Goal: Task Accomplishment & Management: Manage account settings

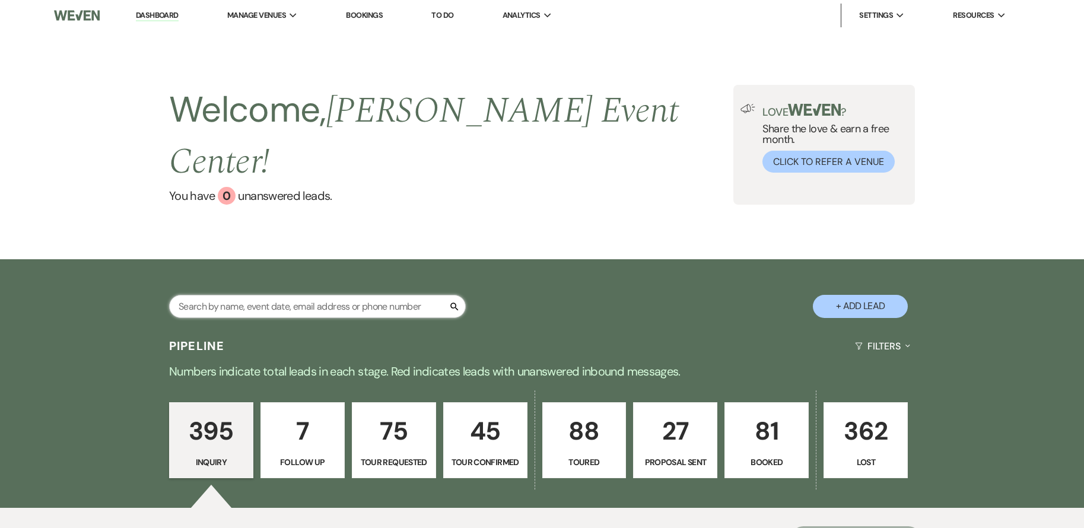
click at [222, 295] on input "text" at bounding box center [317, 306] width 297 height 23
type input "[PERSON_NAME]"
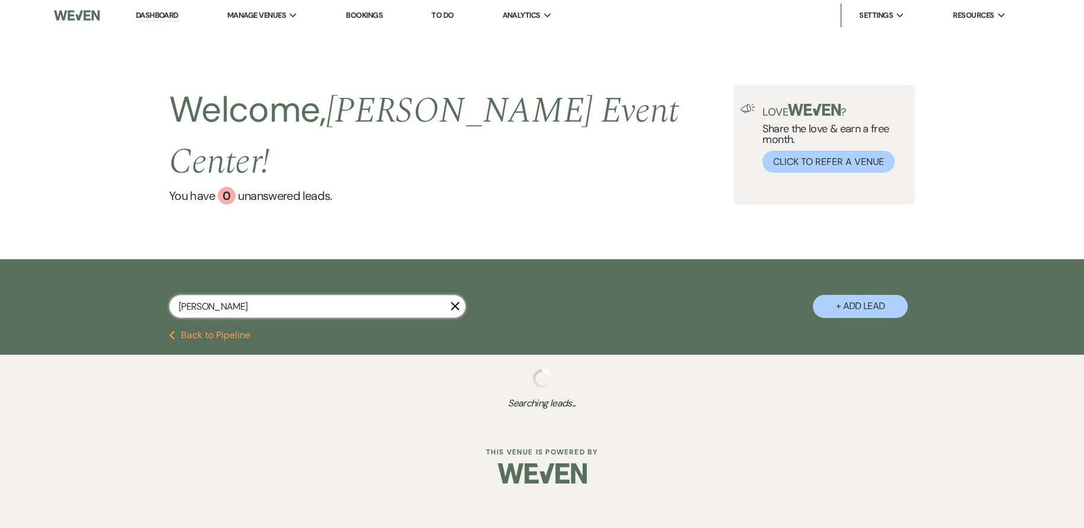
select select "5"
select select "8"
select select "10"
select select "8"
select select "4"
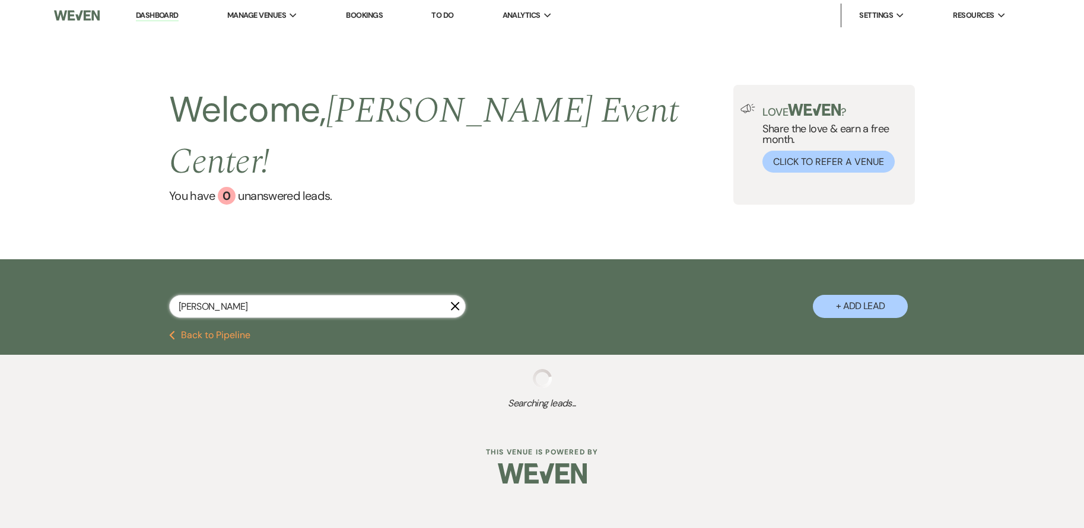
select select "5"
select select "8"
select select "5"
select select "8"
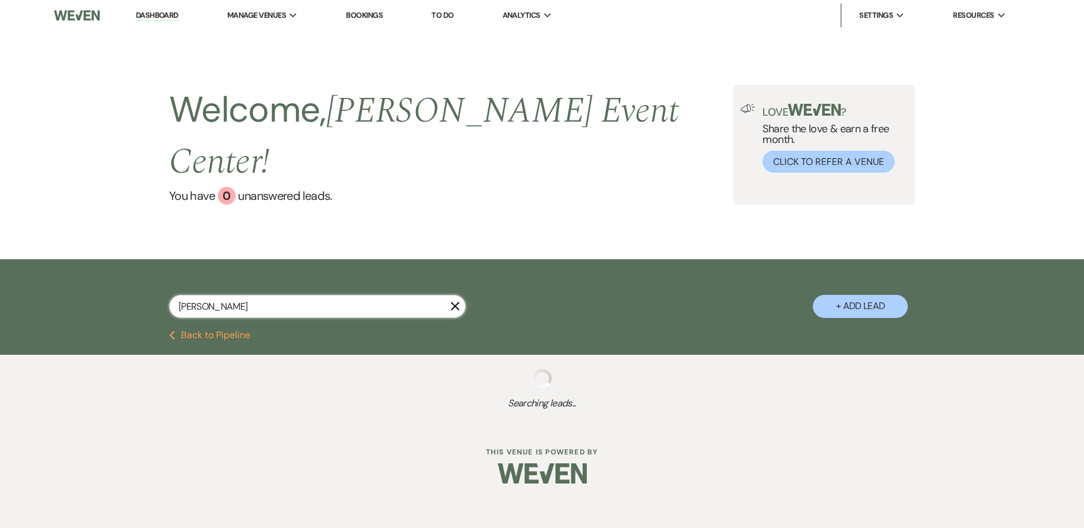
select select "1"
select select "8"
select select "4"
select select "2"
select select "8"
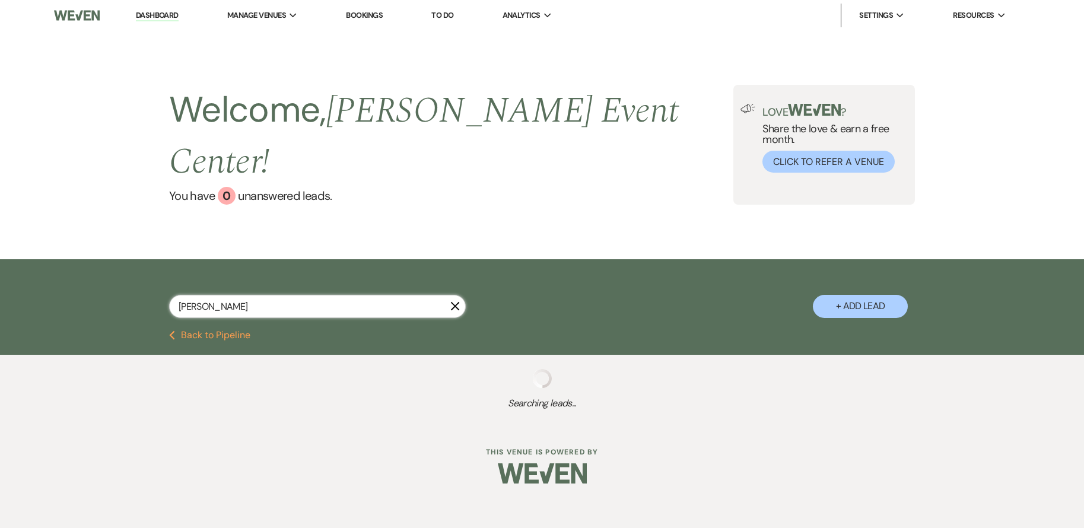
select select "6"
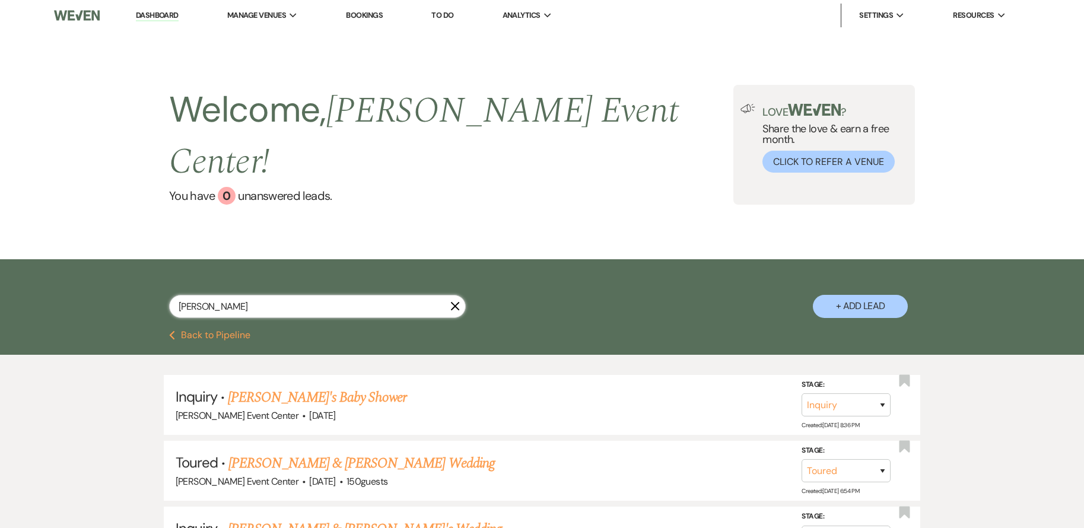
type input "[PERSON_NAME]"
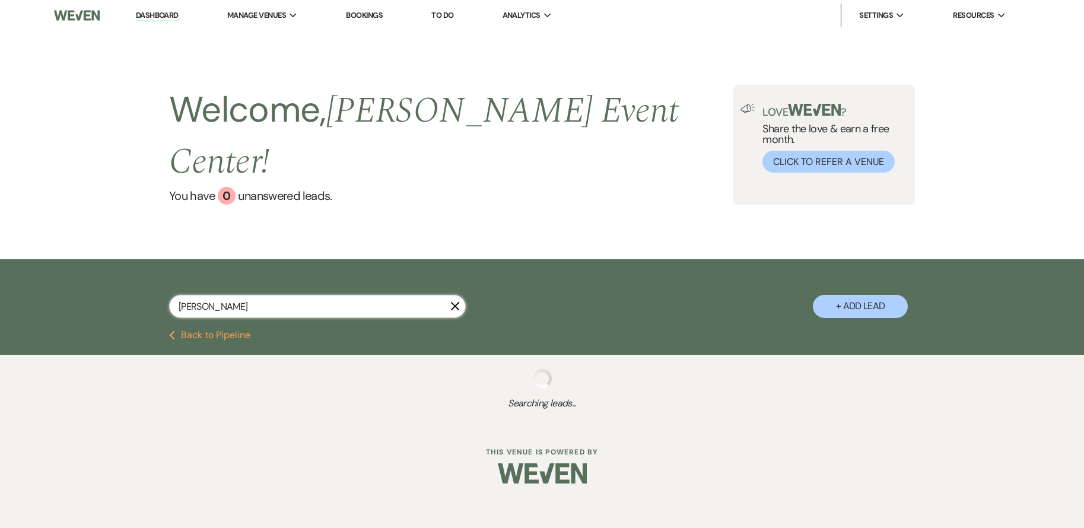
select select "8"
select select "1"
select select "8"
select select "4"
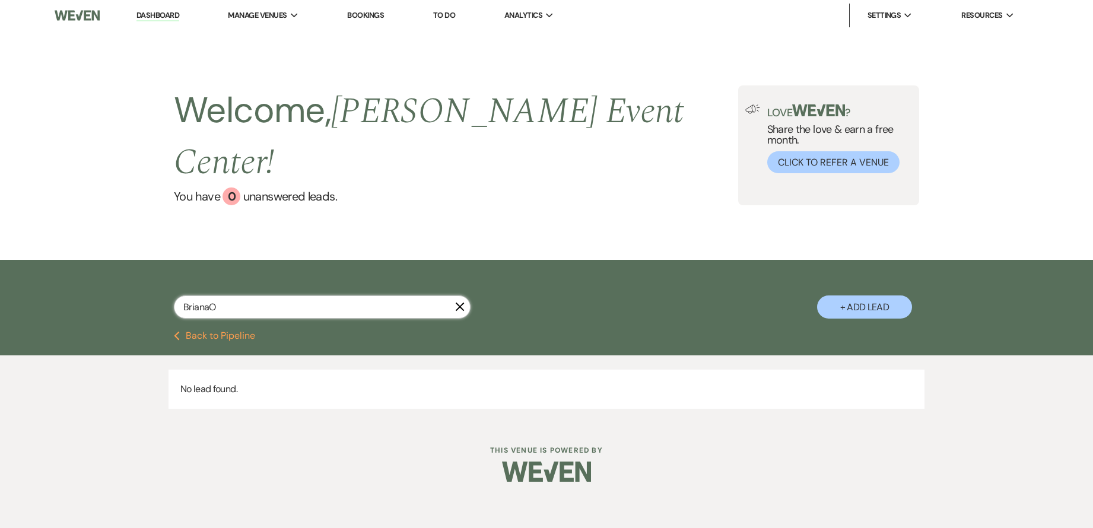
type input "[PERSON_NAME]"
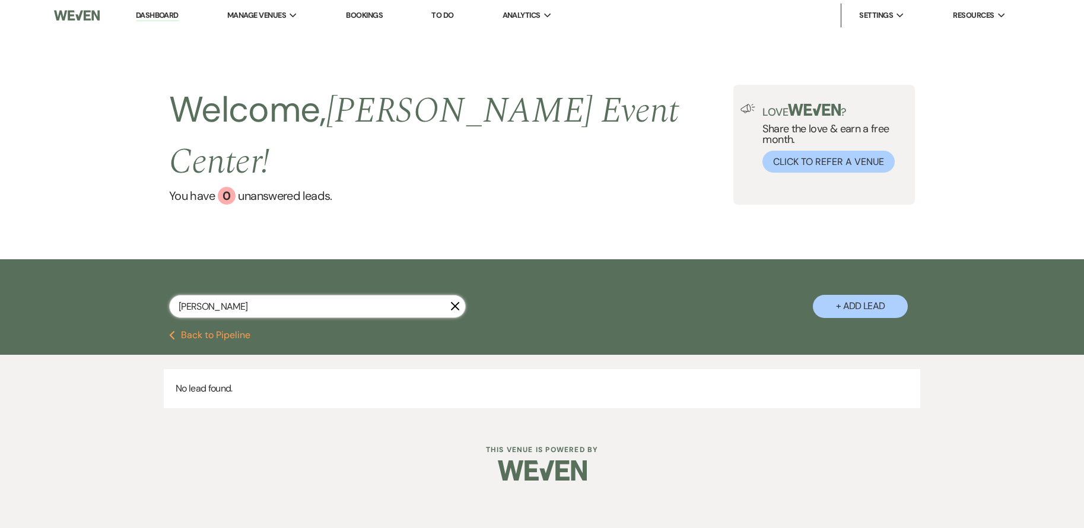
select select "8"
select select "1"
select select "8"
select select "4"
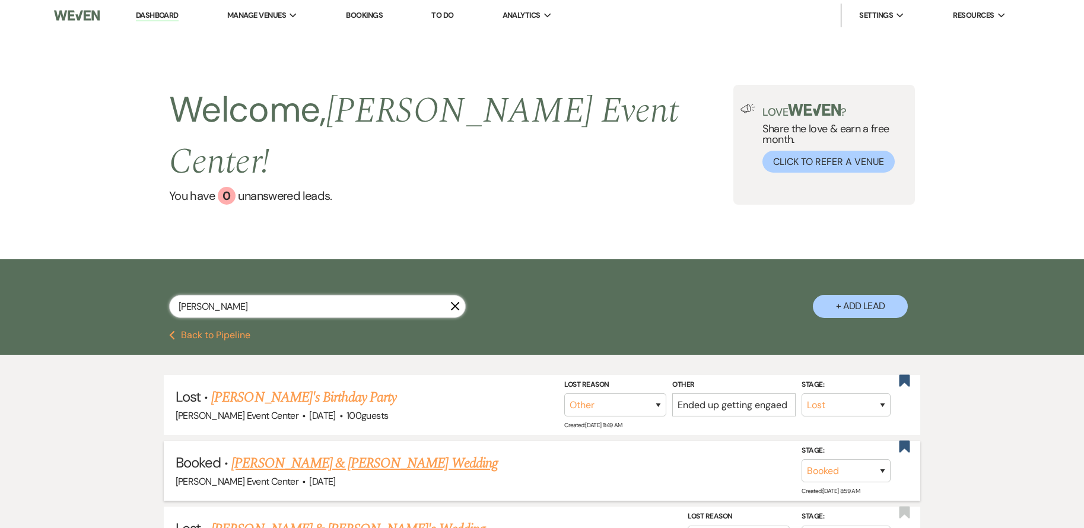
type input "[PERSON_NAME]"
click at [420, 453] on link "[PERSON_NAME] & [PERSON_NAME] Wedding" at bounding box center [364, 463] width 266 height 21
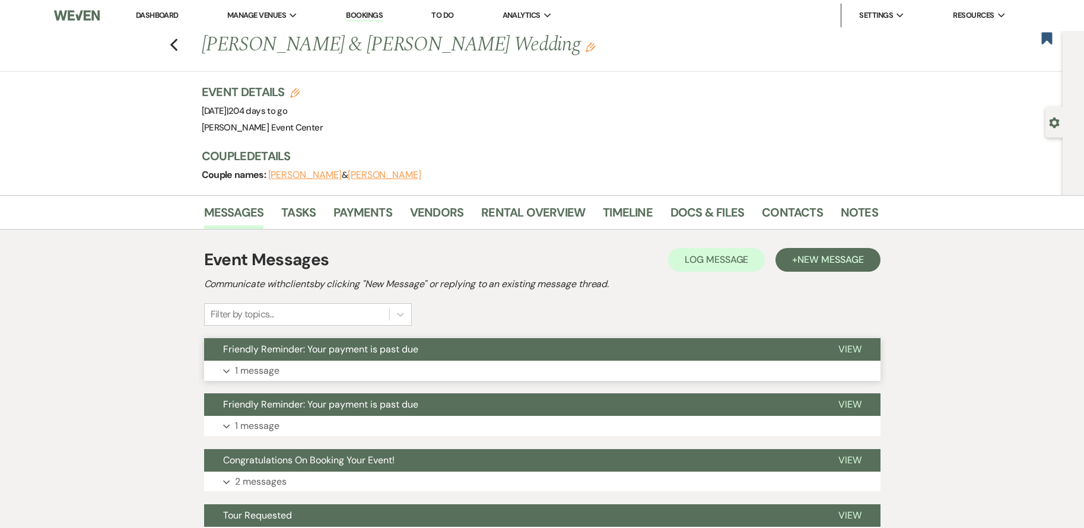
click at [447, 370] on button "Expand 1 message" at bounding box center [542, 371] width 677 height 20
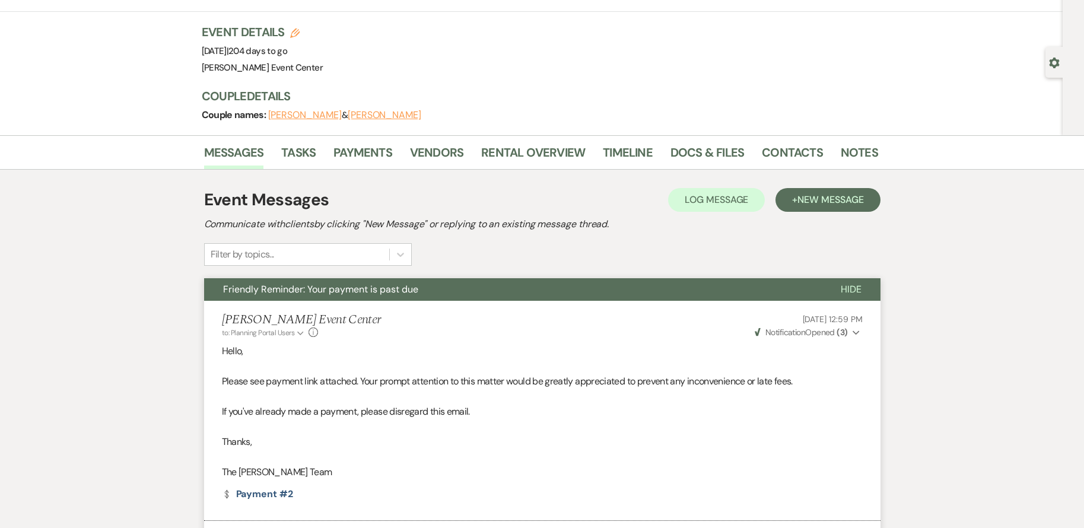
scroll to position [59, 0]
click at [367, 152] on link "Payments" at bounding box center [363, 157] width 59 height 26
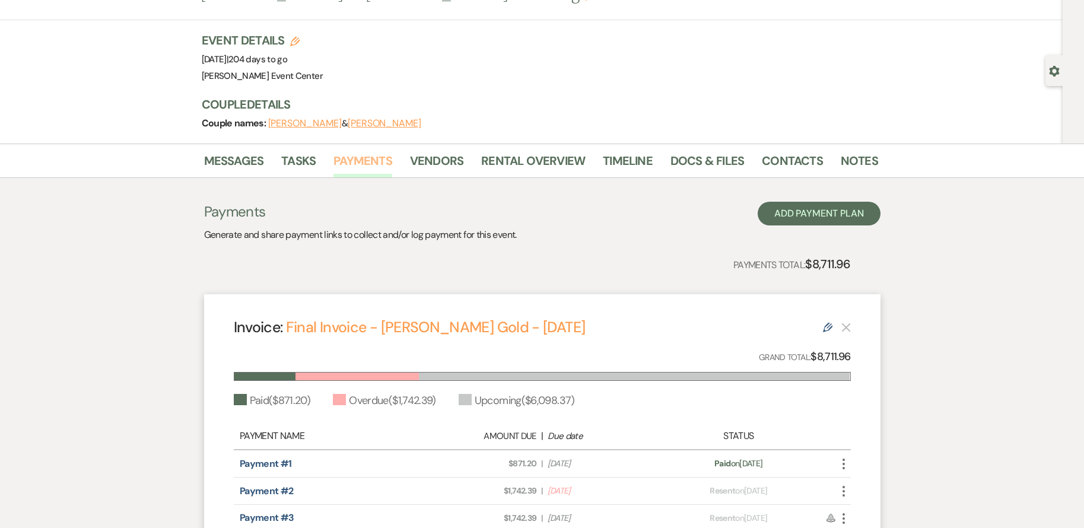
scroll to position [178, 0]
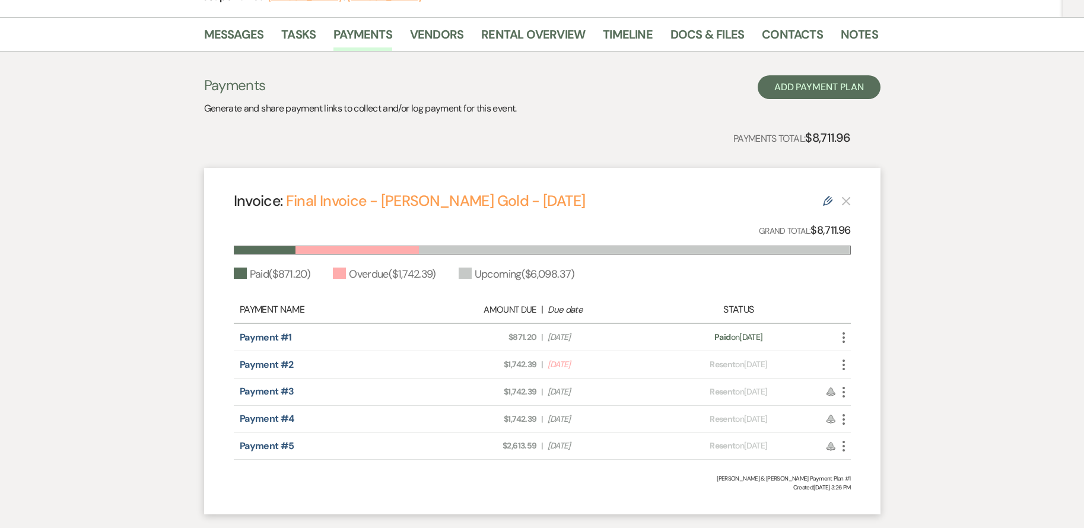
click at [587, 364] on span "Due Date [DATE]" at bounding box center [602, 364] width 109 height 12
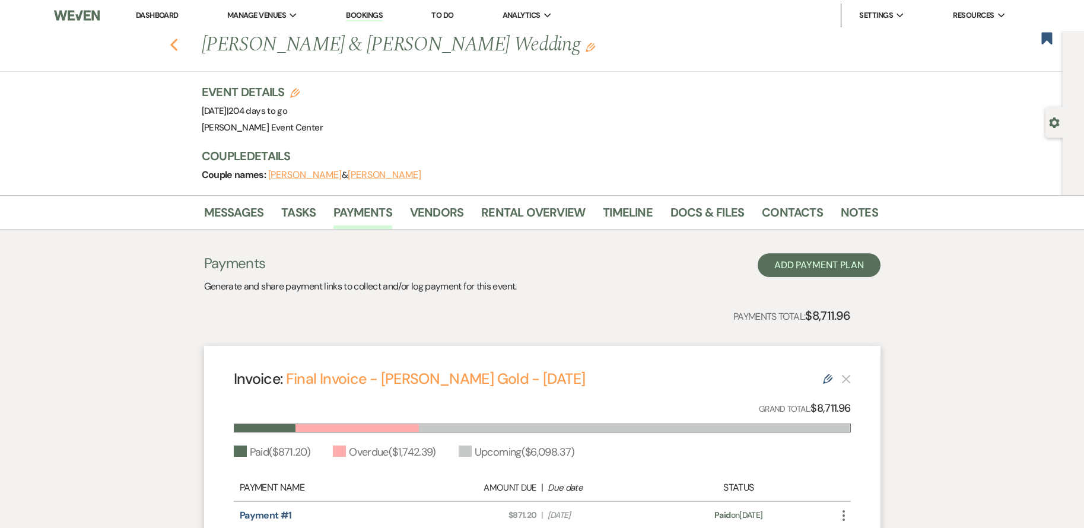
click at [177, 48] on use "button" at bounding box center [174, 45] width 8 height 13
select select "8"
select select "1"
select select "8"
select select "4"
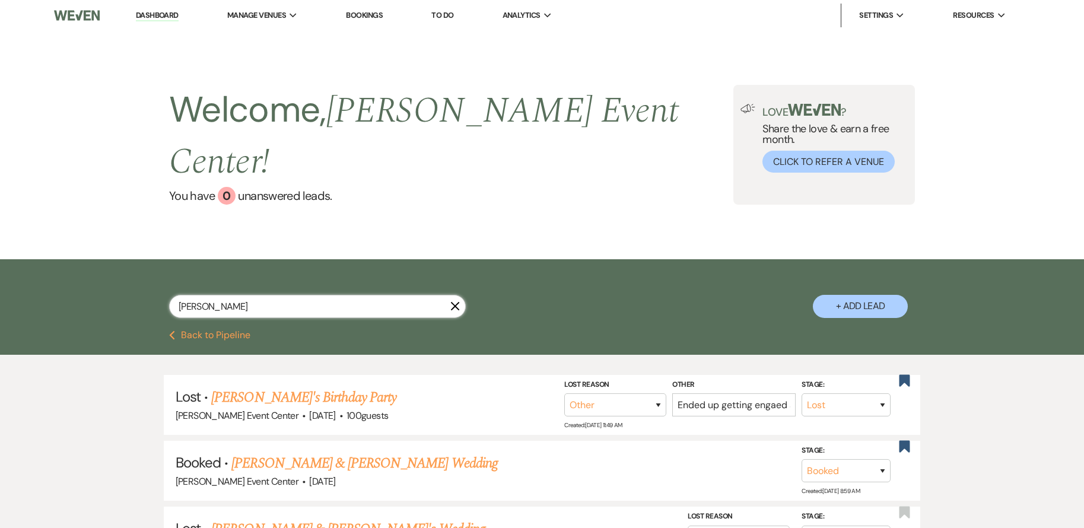
click at [289, 295] on input "[PERSON_NAME]" at bounding box center [317, 306] width 297 height 23
click at [290, 295] on input "[PERSON_NAME]" at bounding box center [317, 306] width 297 height 23
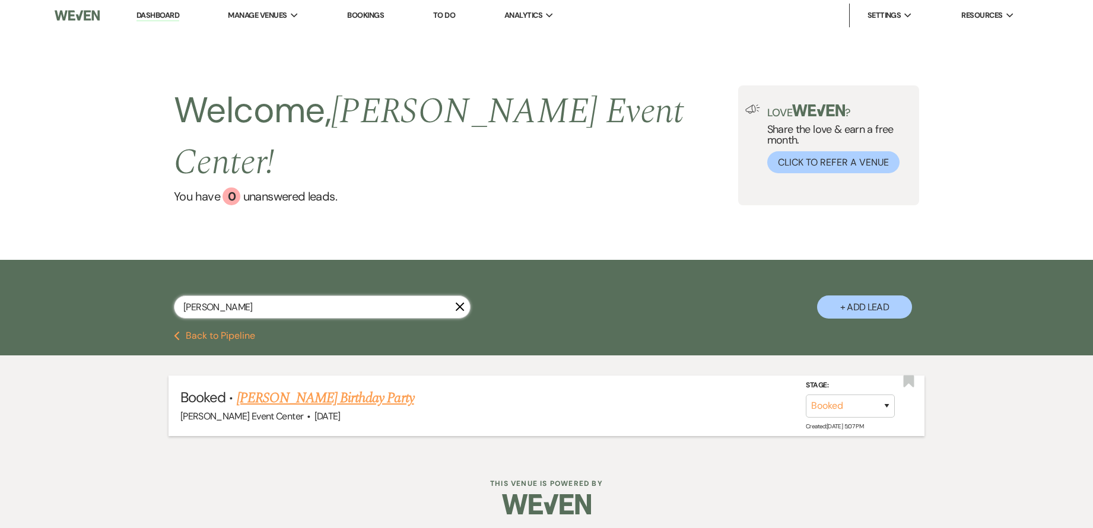
type input "[PERSON_NAME]"
click at [386, 388] on link "[PERSON_NAME] Birthday Party" at bounding box center [325, 398] width 177 height 21
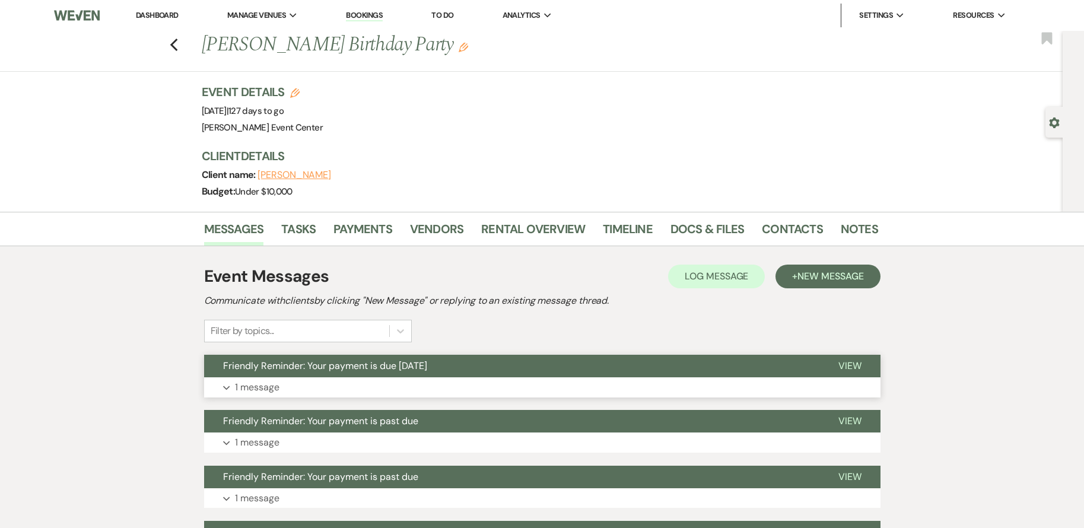
click at [395, 379] on button "Expand 1 message" at bounding box center [542, 387] width 677 height 20
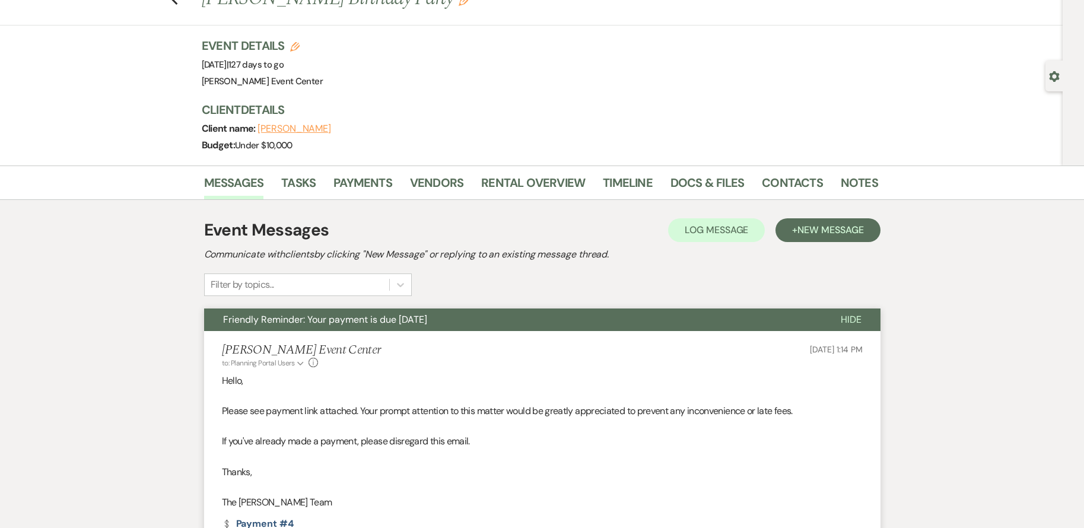
scroll to position [119, 0]
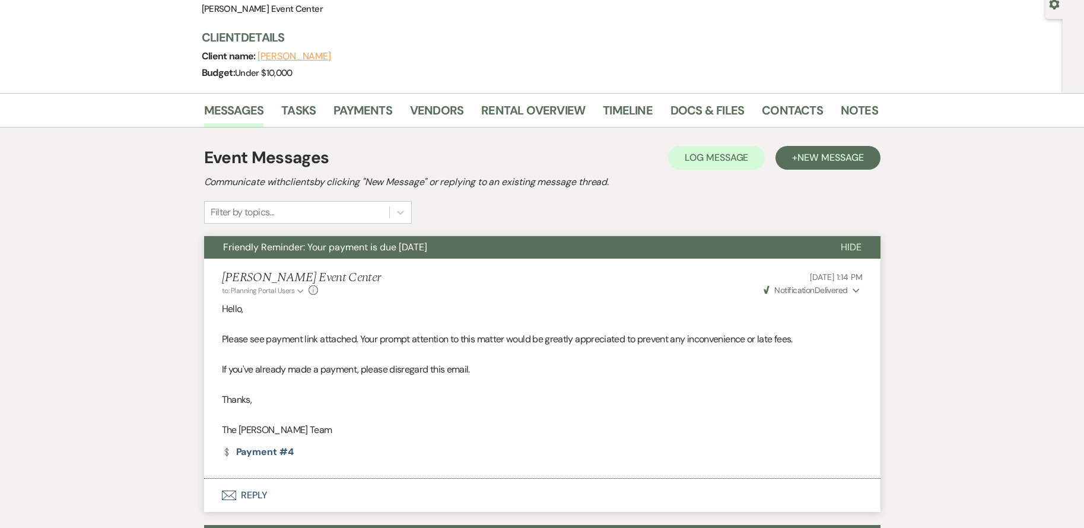
click at [830, 291] on span "Weven Check Notification Delivered" at bounding box center [806, 290] width 84 height 11
click at [745, 319] on p at bounding box center [542, 323] width 641 height 15
click at [351, 112] on link "Payments" at bounding box center [363, 114] width 59 height 26
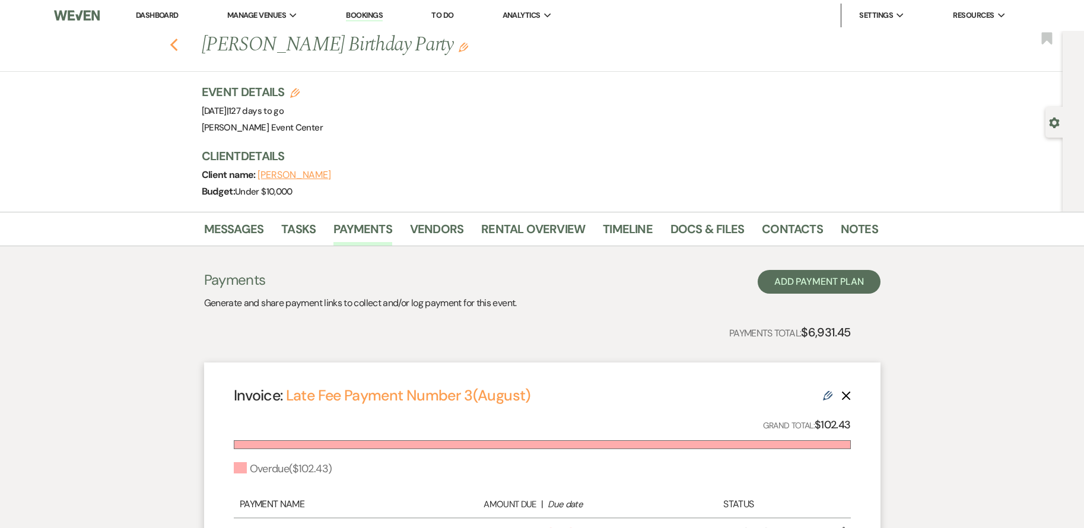
click at [177, 45] on icon "Previous" at bounding box center [174, 45] width 9 height 14
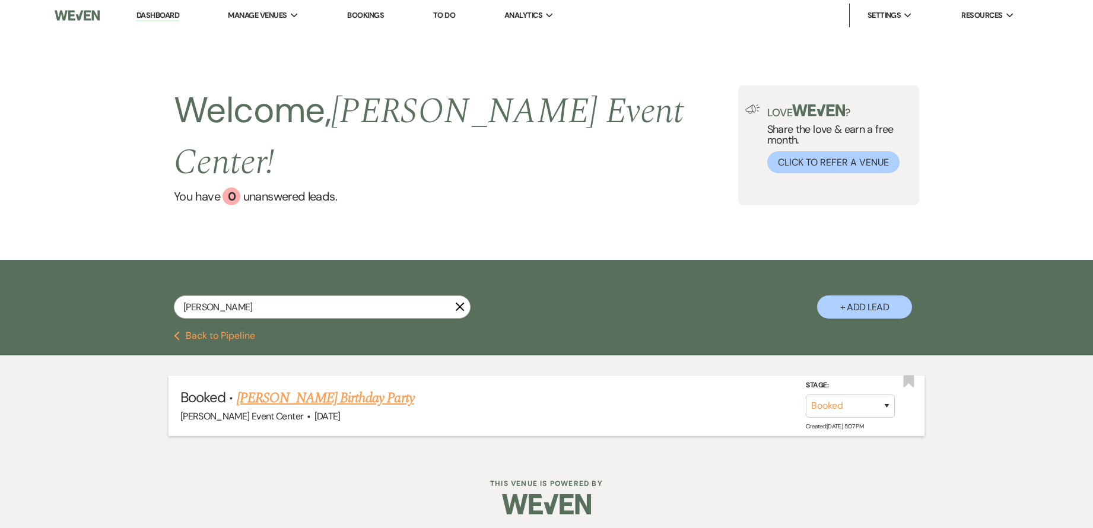
click at [351, 388] on link "[PERSON_NAME] Birthday Party" at bounding box center [325, 398] width 177 height 21
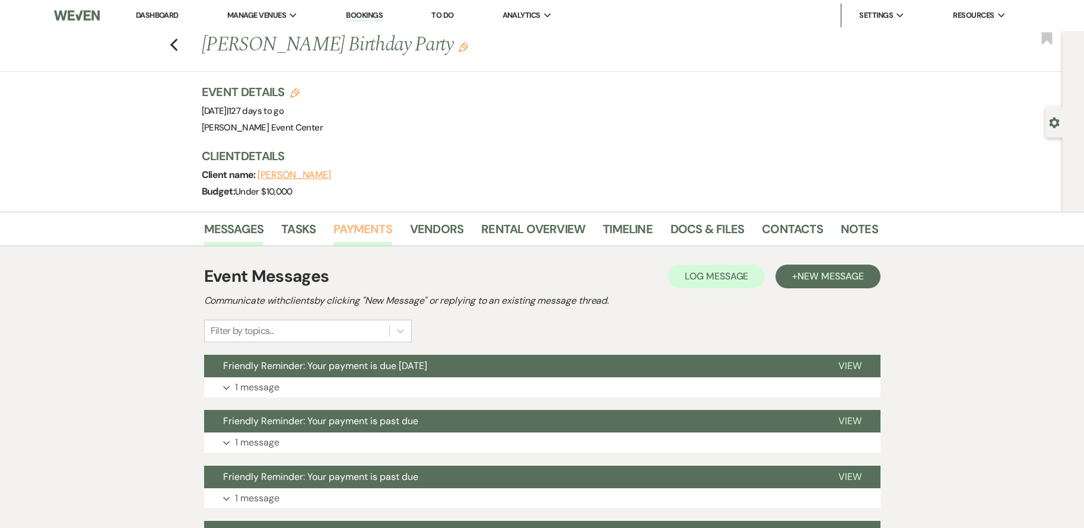
click at [357, 228] on link "Payments" at bounding box center [363, 233] width 59 height 26
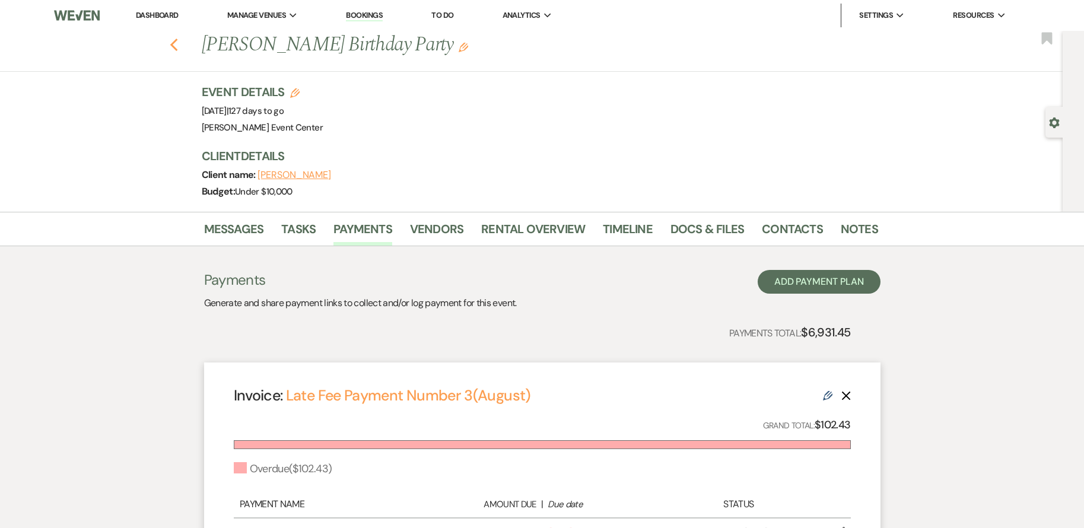
click at [177, 49] on use "button" at bounding box center [174, 45] width 8 height 13
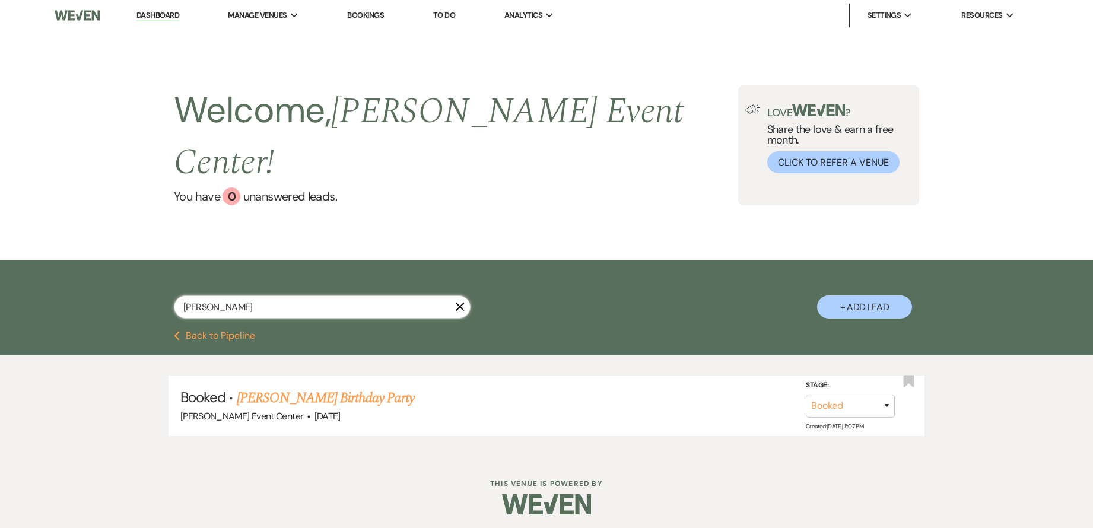
click at [339, 296] on input "[PERSON_NAME]" at bounding box center [322, 307] width 297 height 23
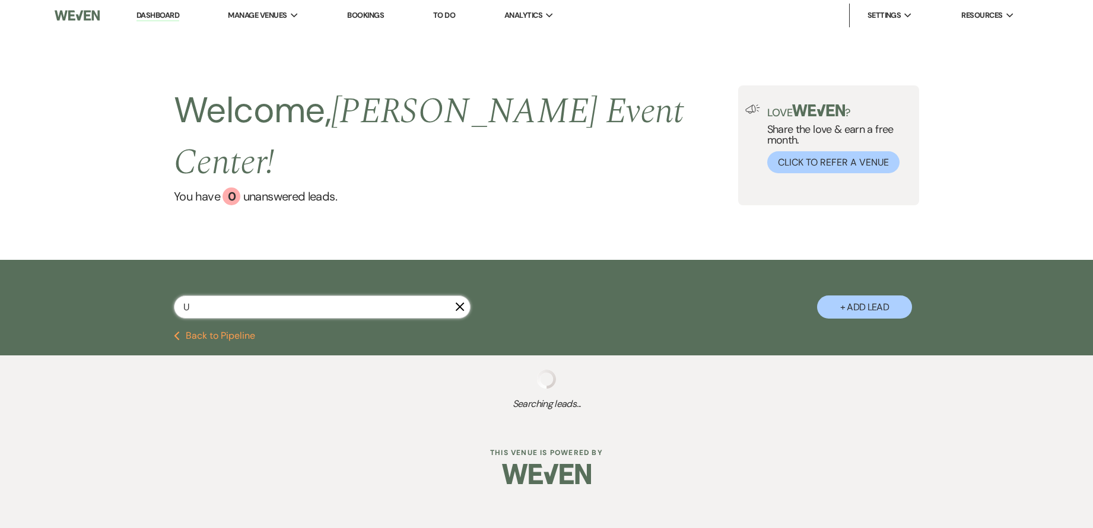
type input "Um"
select select "2"
select select "8"
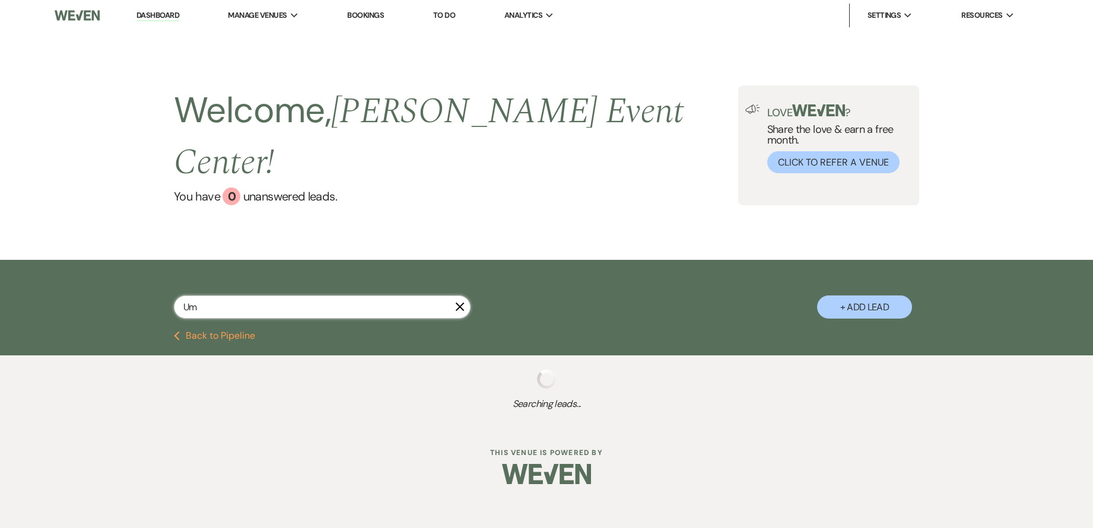
select select "4"
select select "8"
select select "7"
select select "8"
select select "1"
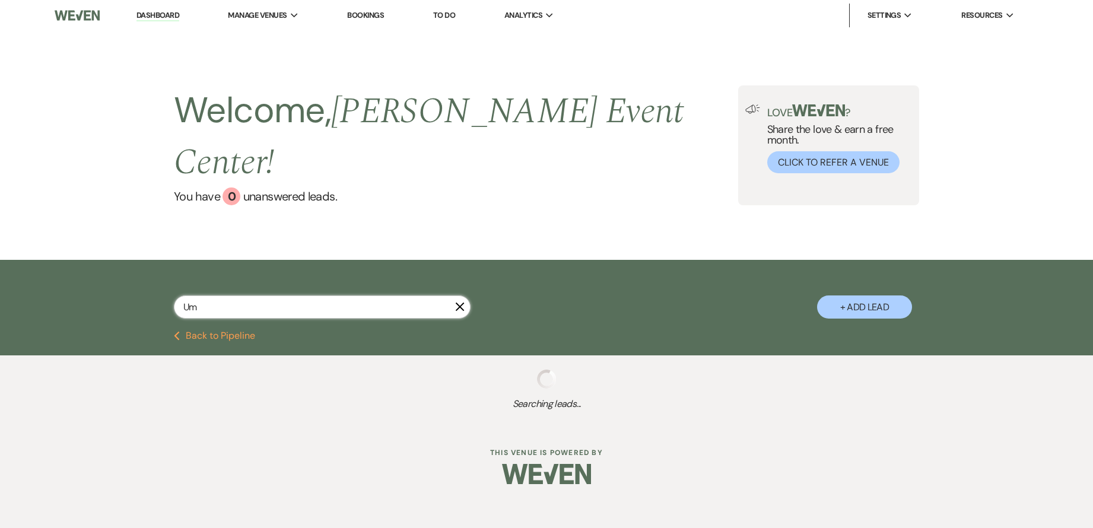
select select "8"
select select "9"
select select "8"
select select "2"
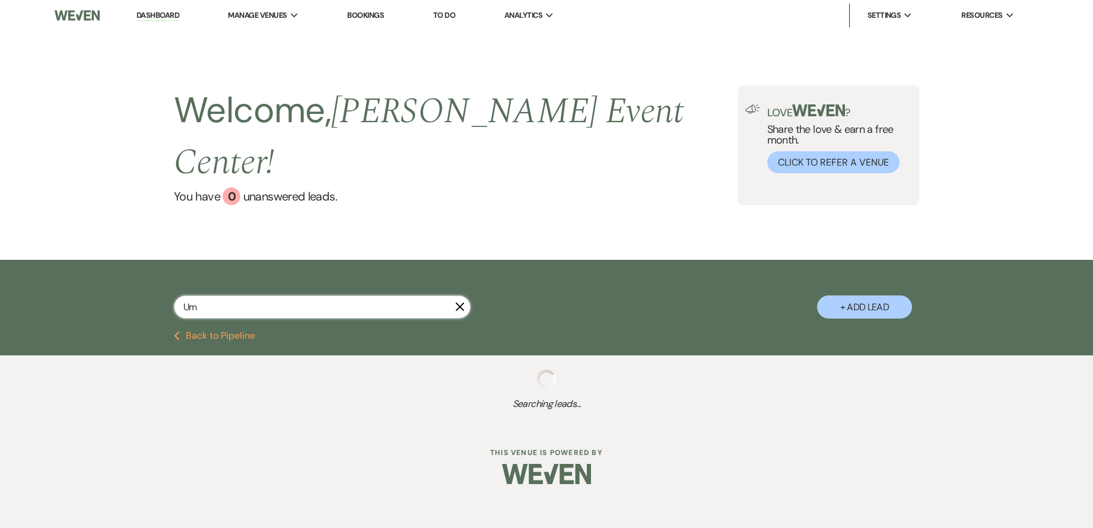
select select "4"
select select "2"
select select "8"
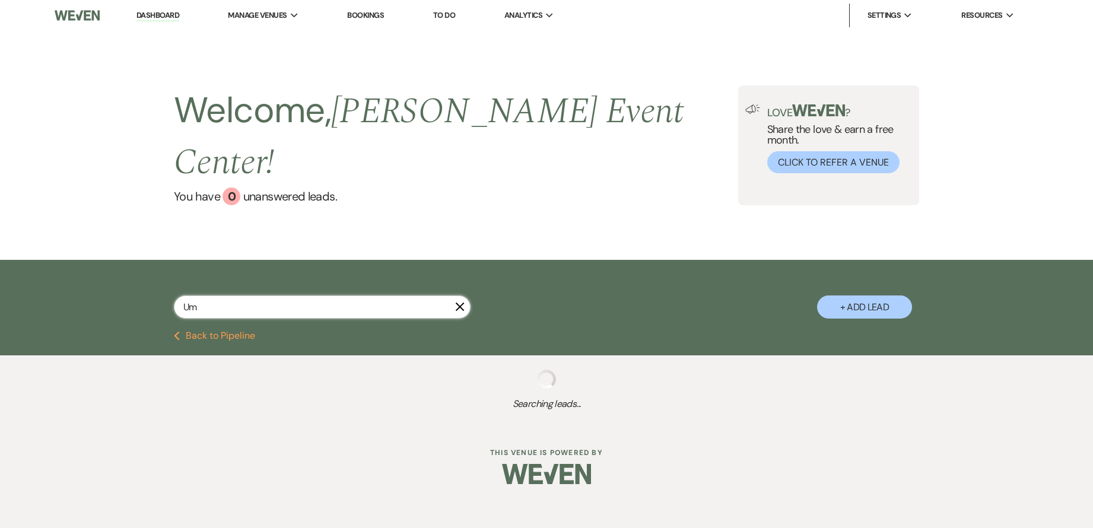
select select "1"
select select "8"
select select "10"
select select "5"
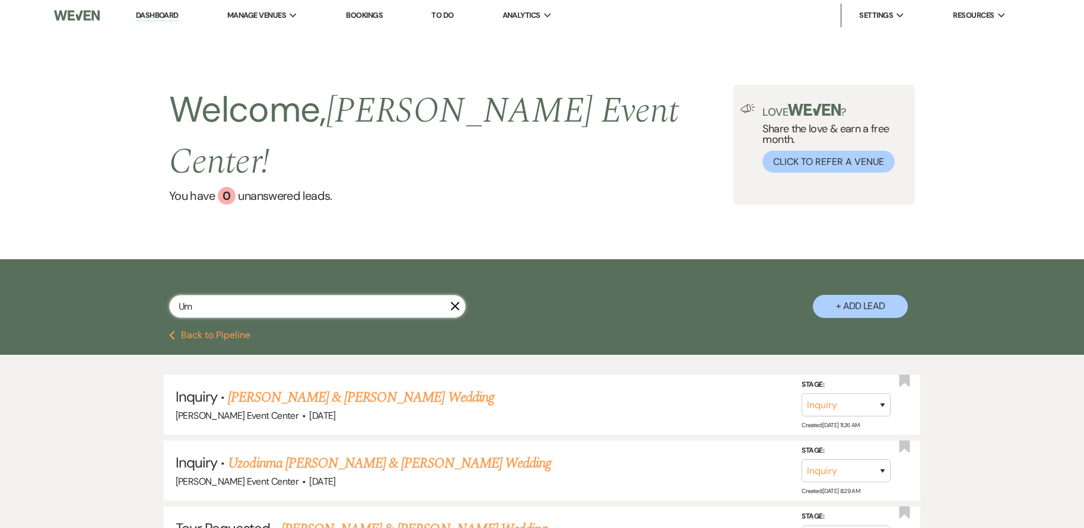
type input "Ume"
select select "8"
select select "1"
select select "2"
select select "8"
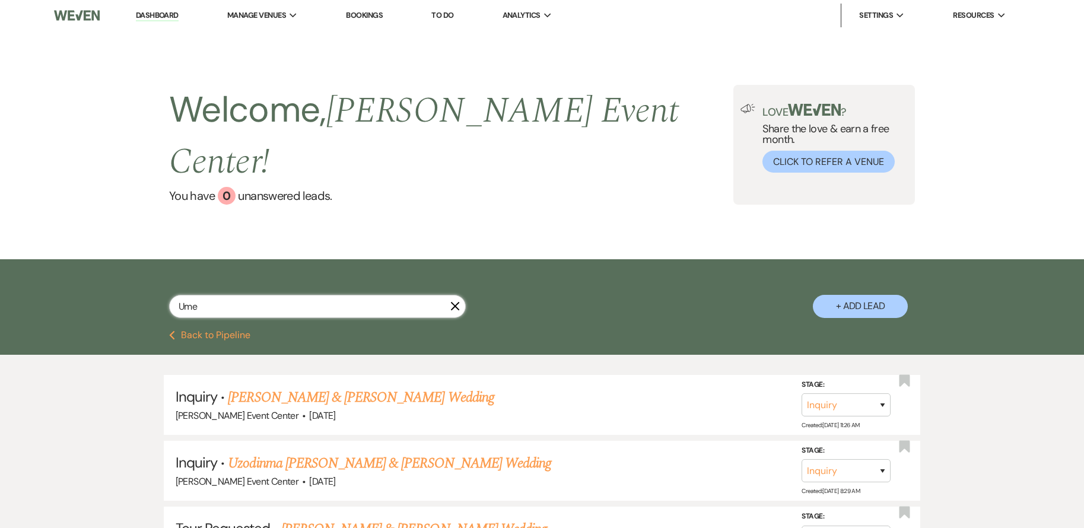
select select "10"
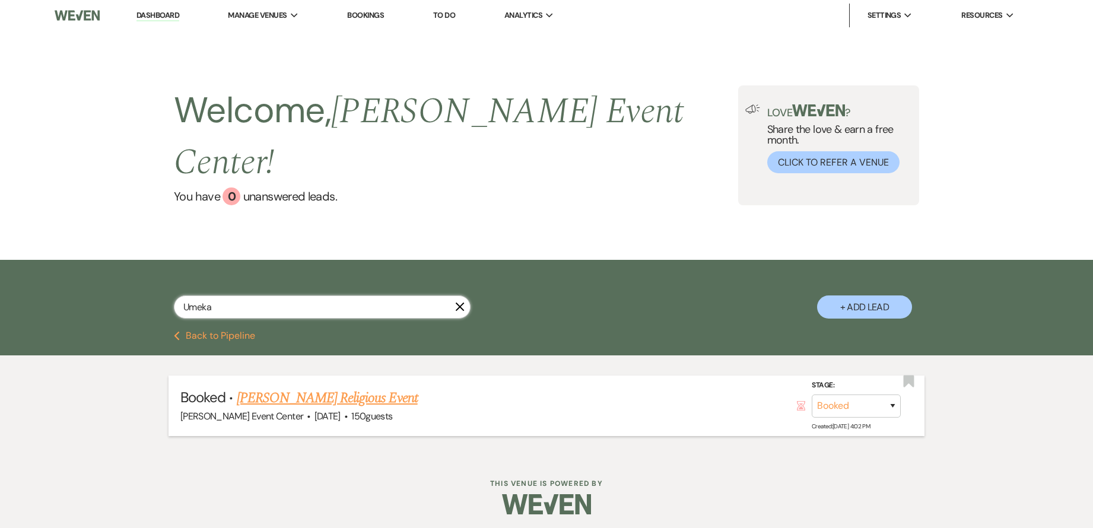
type input "Umeka"
click at [352, 388] on link "[PERSON_NAME] Religious Event" at bounding box center [327, 398] width 181 height 21
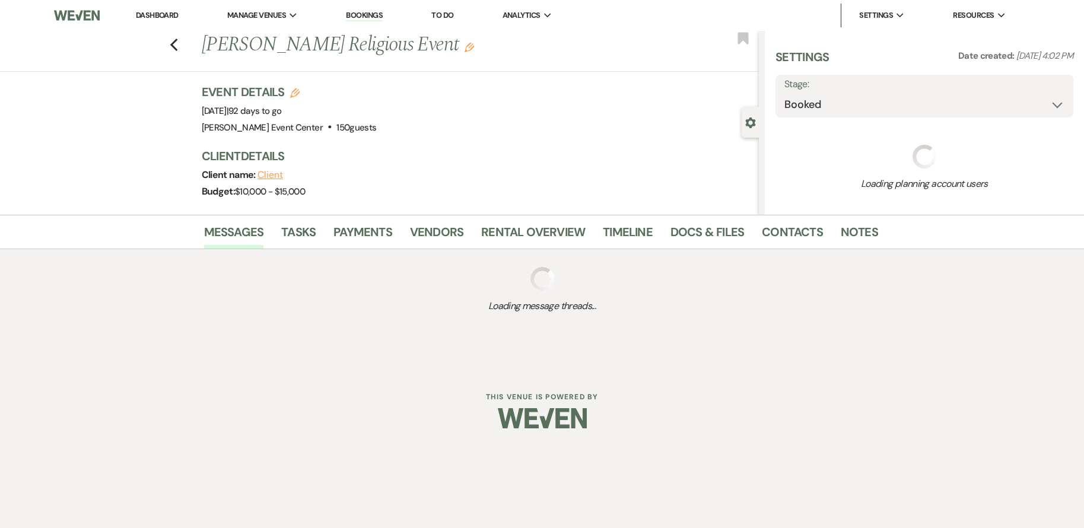
select select "5"
select select "12"
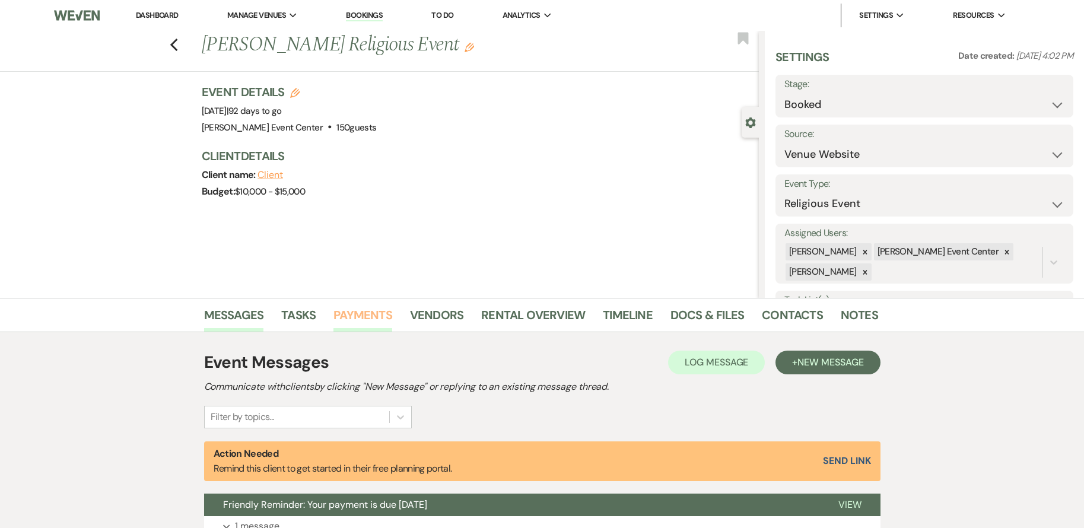
click at [357, 316] on link "Payments" at bounding box center [363, 319] width 59 height 26
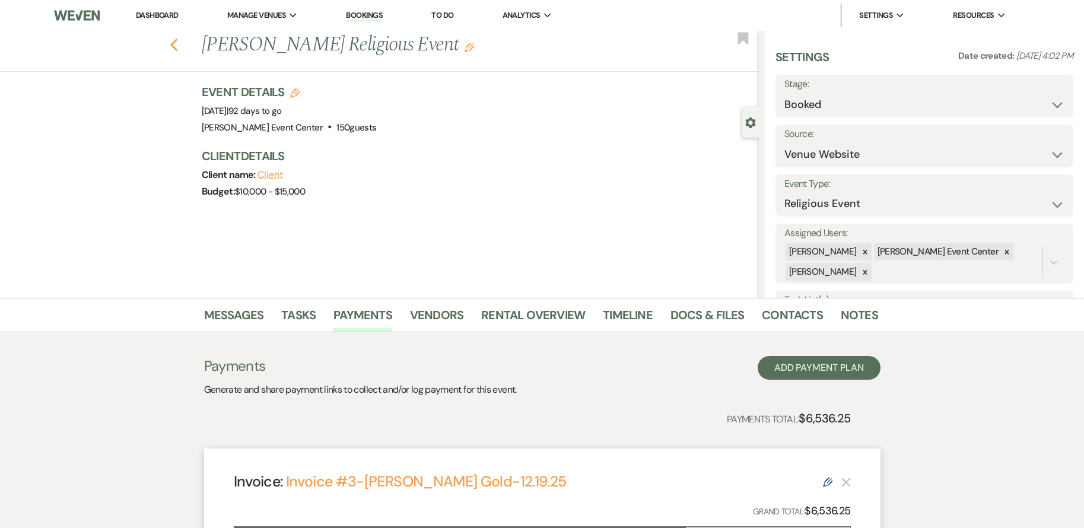
click at [177, 41] on icon "Previous" at bounding box center [174, 45] width 9 height 14
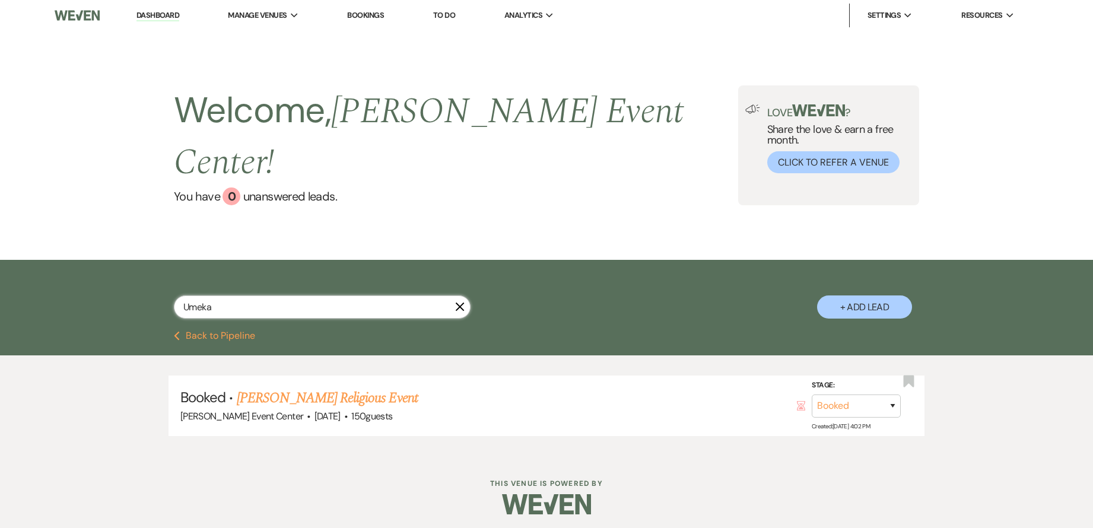
click at [265, 296] on input "Umeka" at bounding box center [322, 307] width 297 height 23
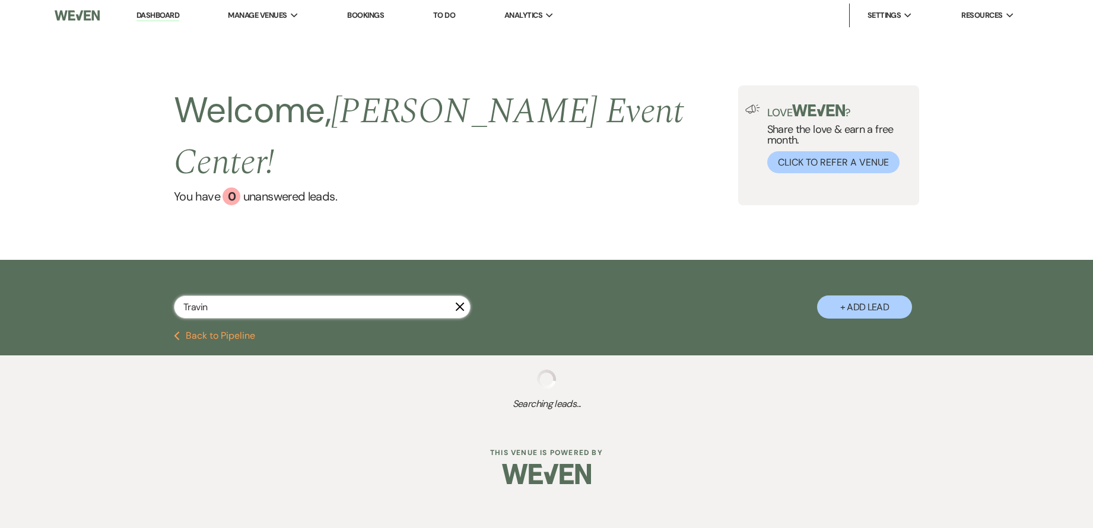
type input "Travin"
click at [265, 296] on input "Travin" at bounding box center [322, 307] width 297 height 23
select select "2"
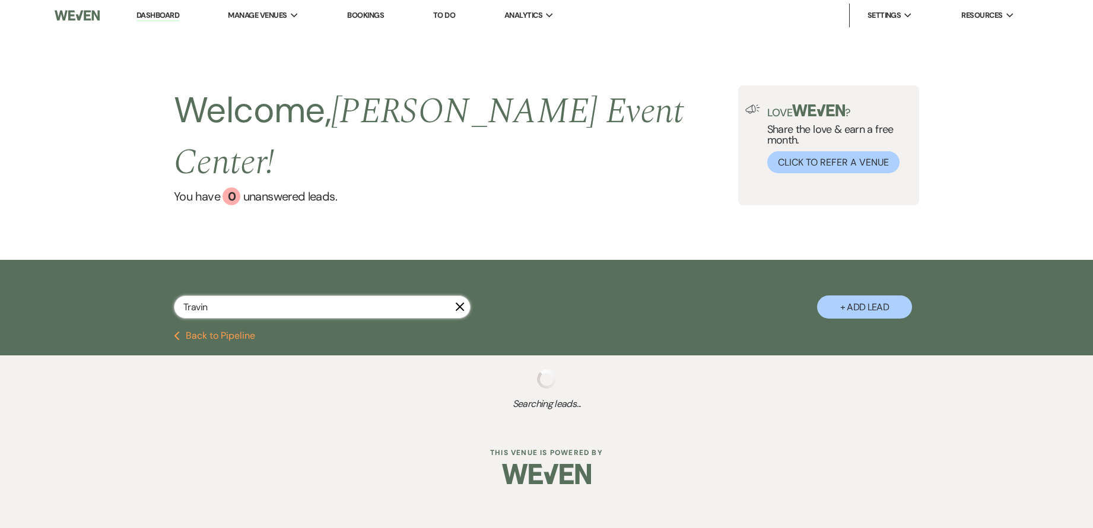
select select "5"
select select "8"
select select "4"
select select "2"
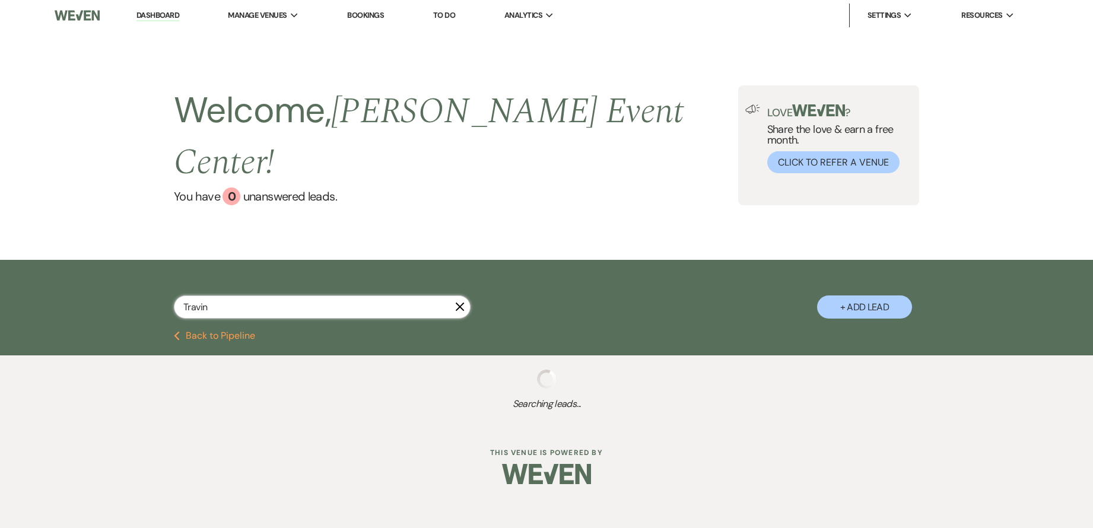
select select "6"
select select "5"
select select "8"
select select "4"
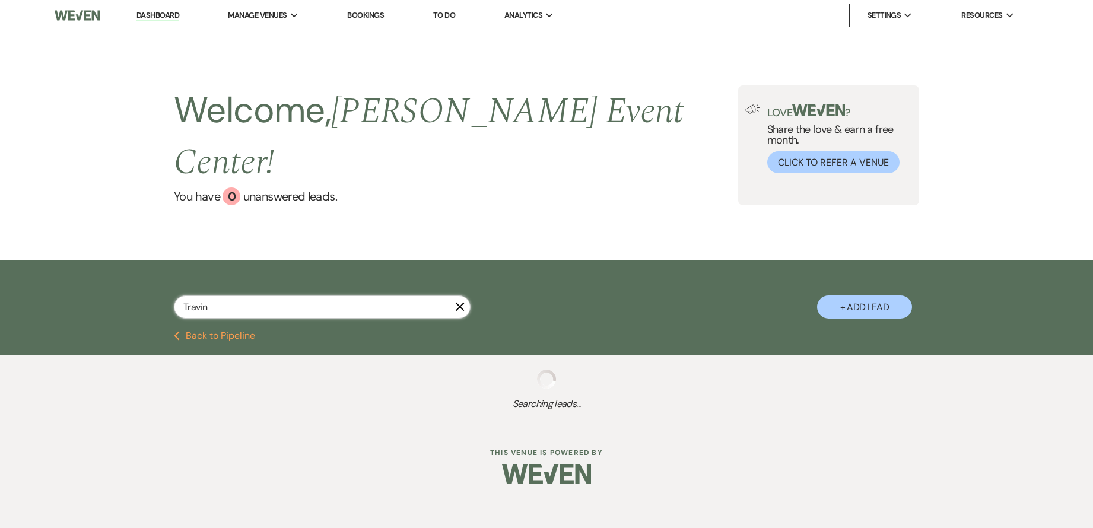
select select "5"
select select "2"
select select "5"
select select "8"
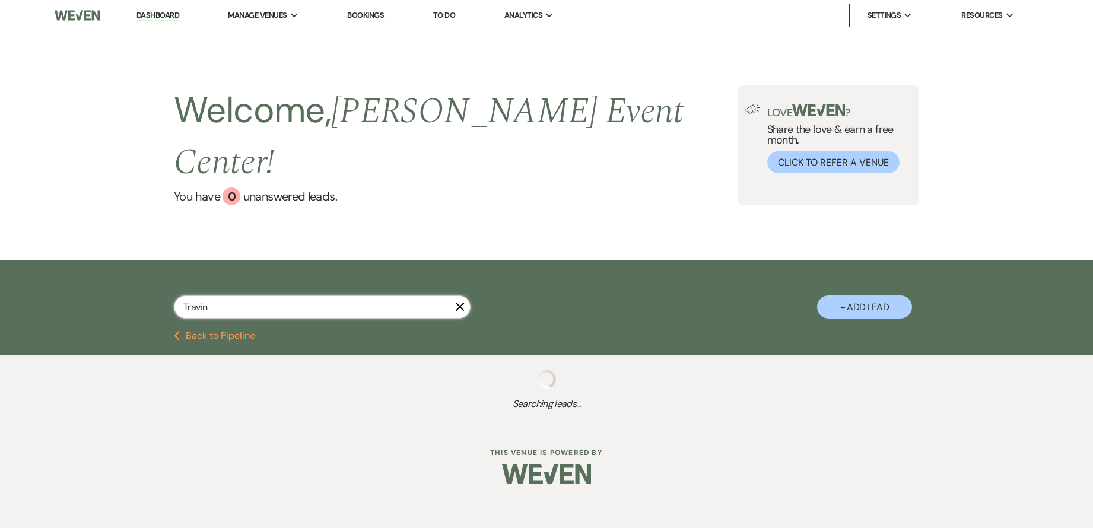
select select "4"
select select "8"
select select "4"
select select "5"
select select "6"
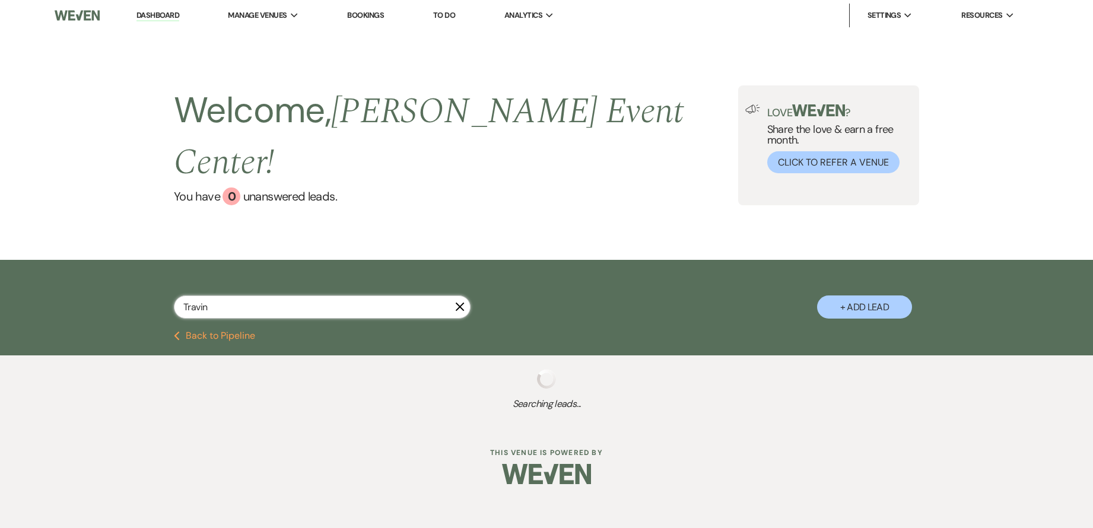
select select "6"
select select "2"
select select "8"
select select "4"
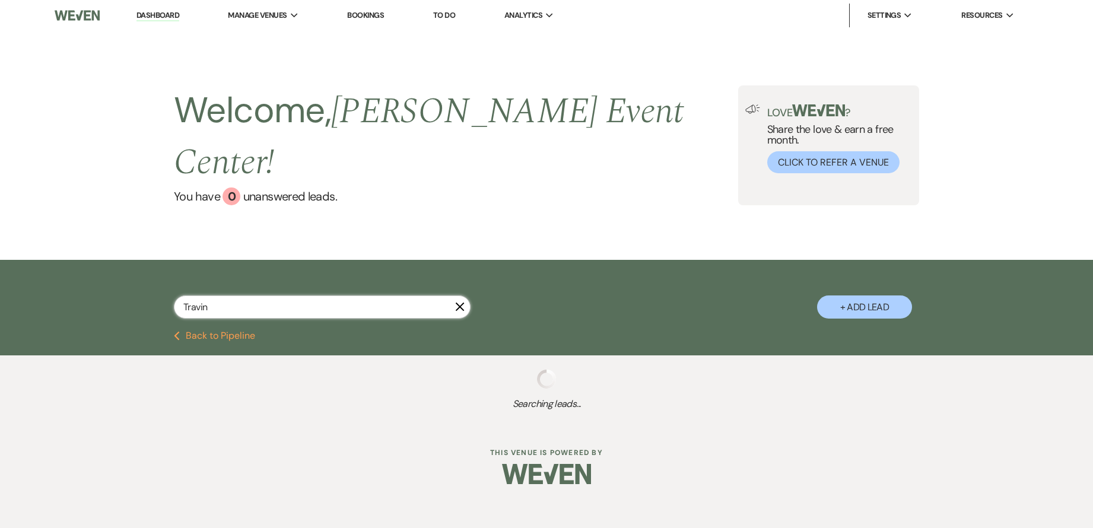
select select "2"
select select "8"
select select "6"
select select "5"
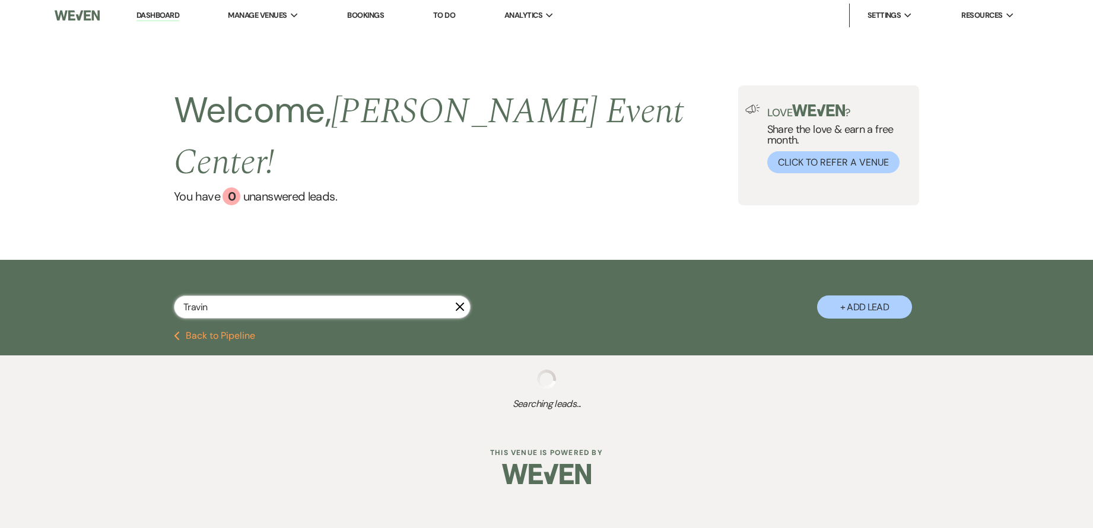
select select "6"
select select "2"
select select "5"
select select "8"
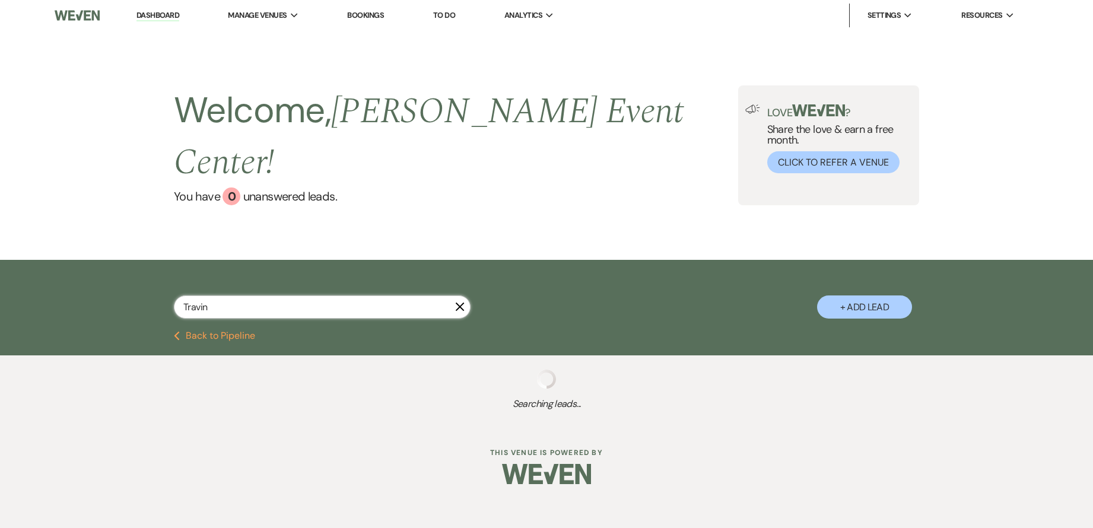
select select "4"
select select "2"
select select "5"
select select "4"
select select "2"
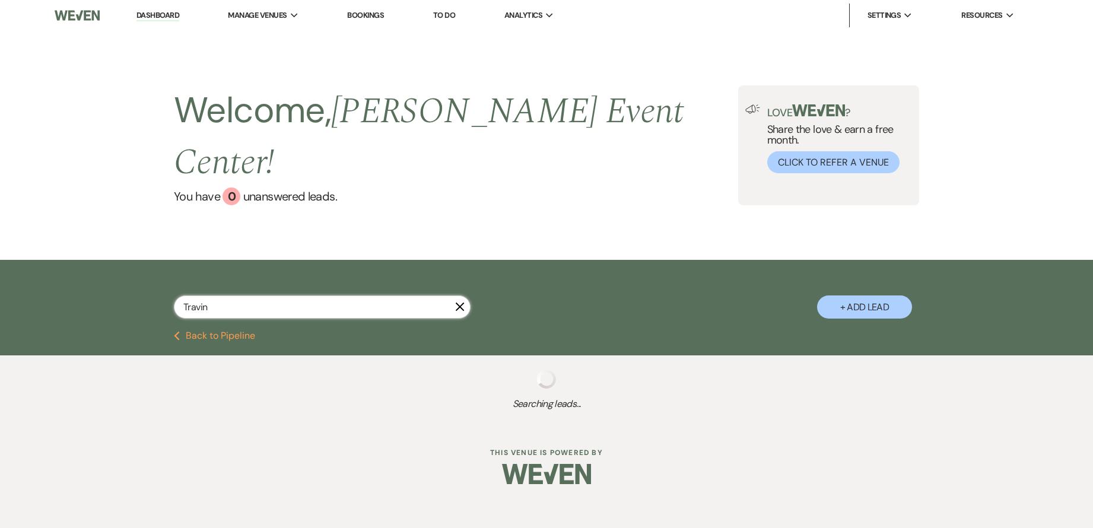
select select "8"
select select "6"
select select "8"
select select "4"
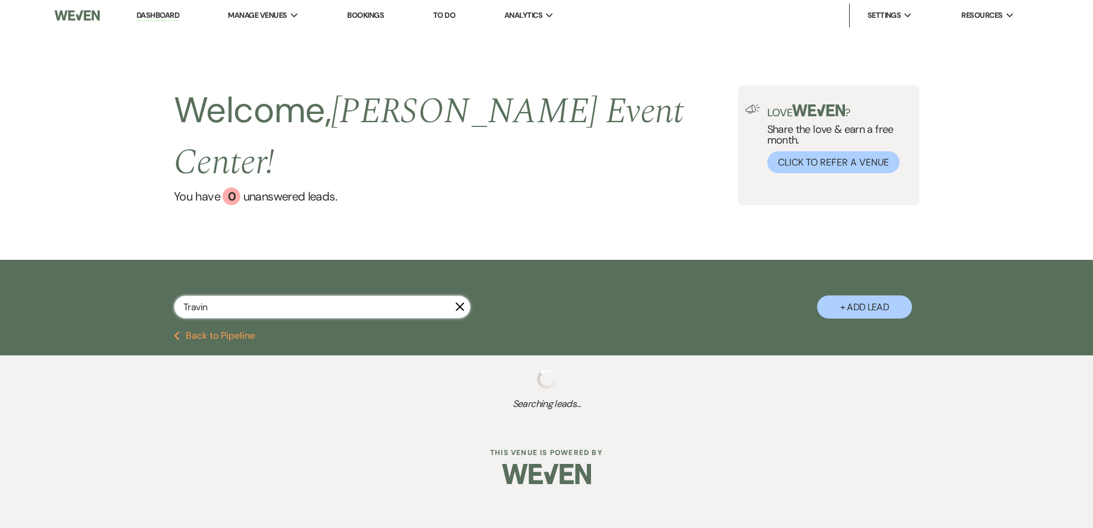
select select "2"
select select "5"
select select "6"
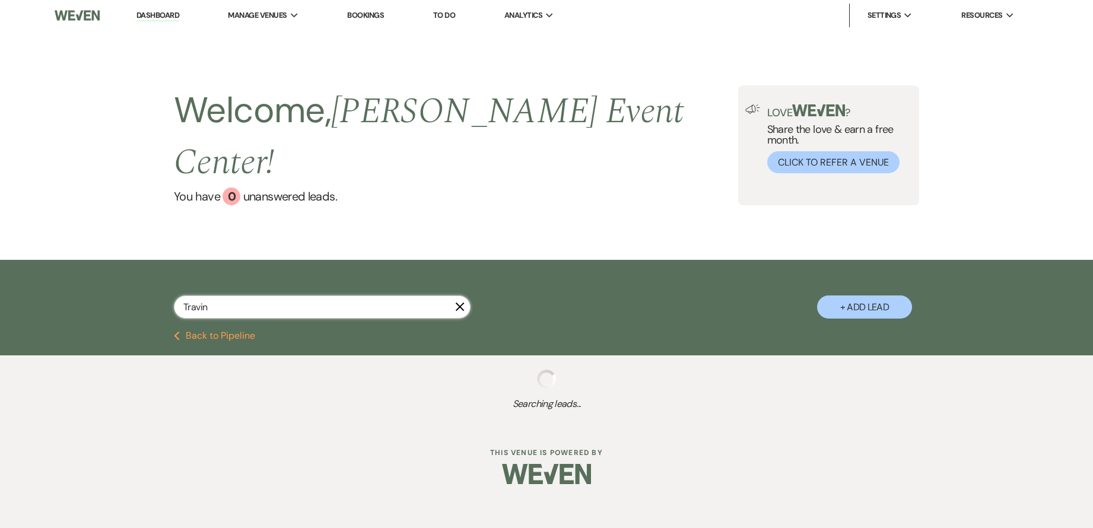
select select "4"
select select "8"
select select "4"
select select "8"
select select "4"
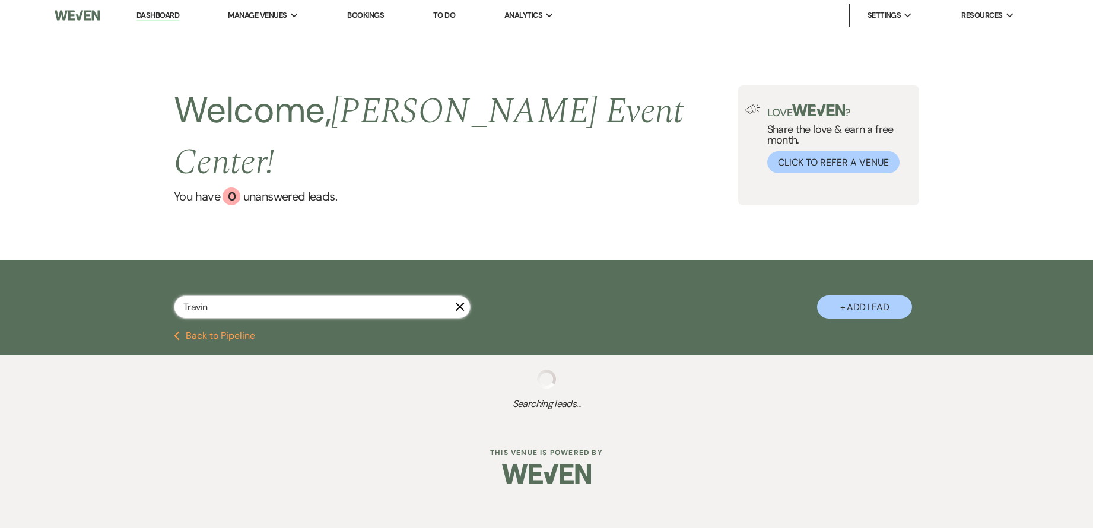
select select "6"
select select "2"
select select "5"
select select "8"
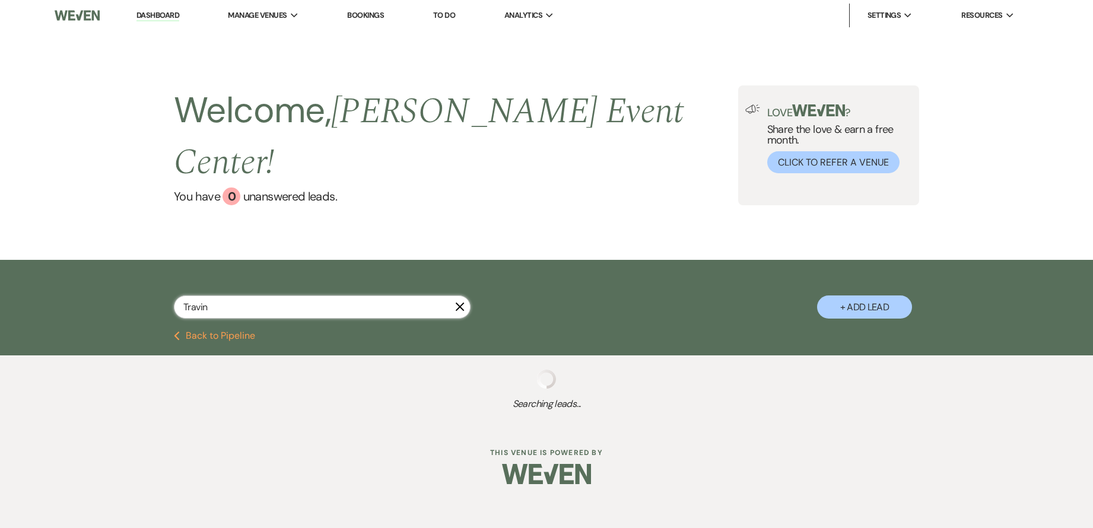
select select "11"
select select "5"
select select "2"
select select "5"
select select "2"
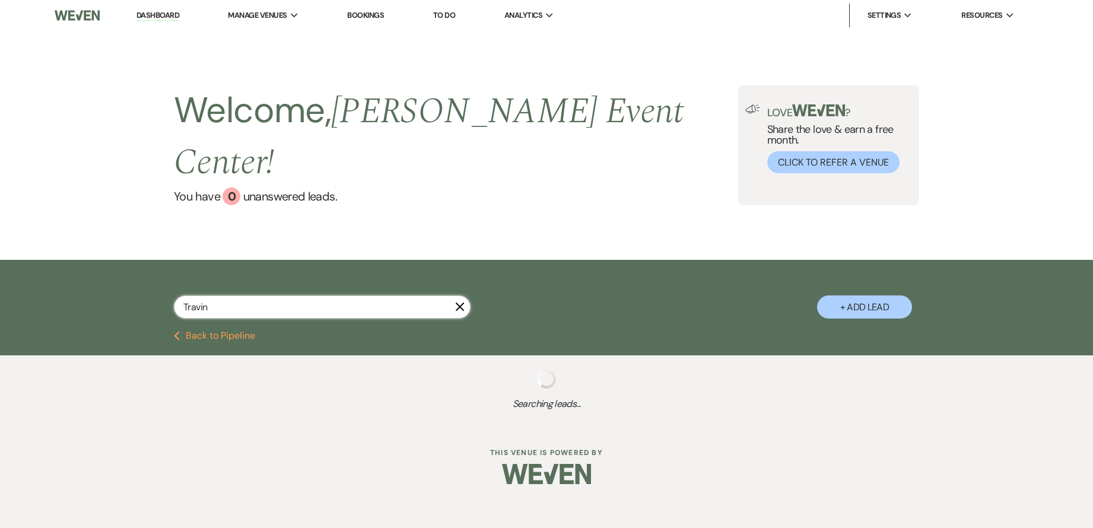
select select "5"
select select "4"
select select "8"
select select "6"
select select "8"
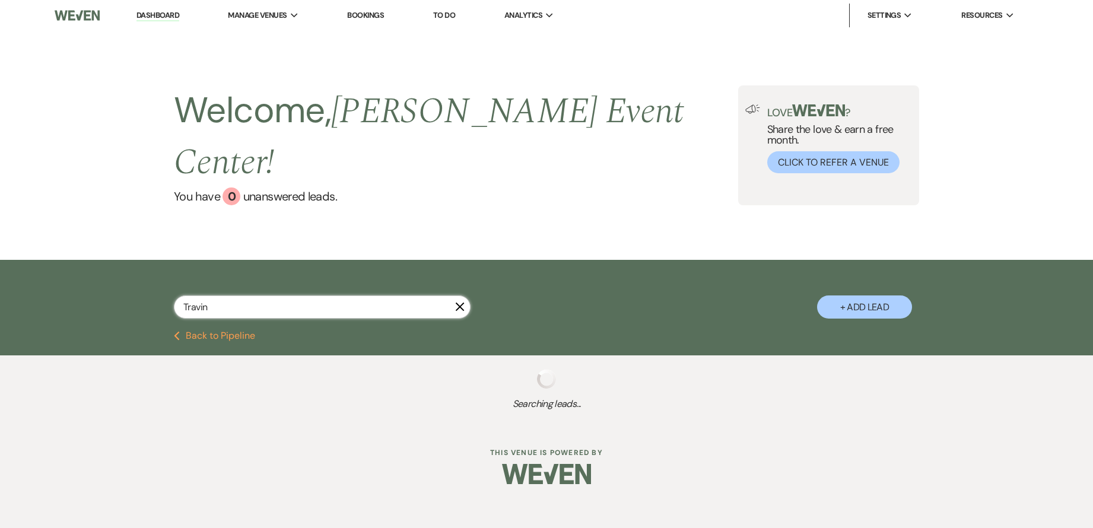
select select "4"
select select "2"
select select "8"
select select "1"
select select "8"
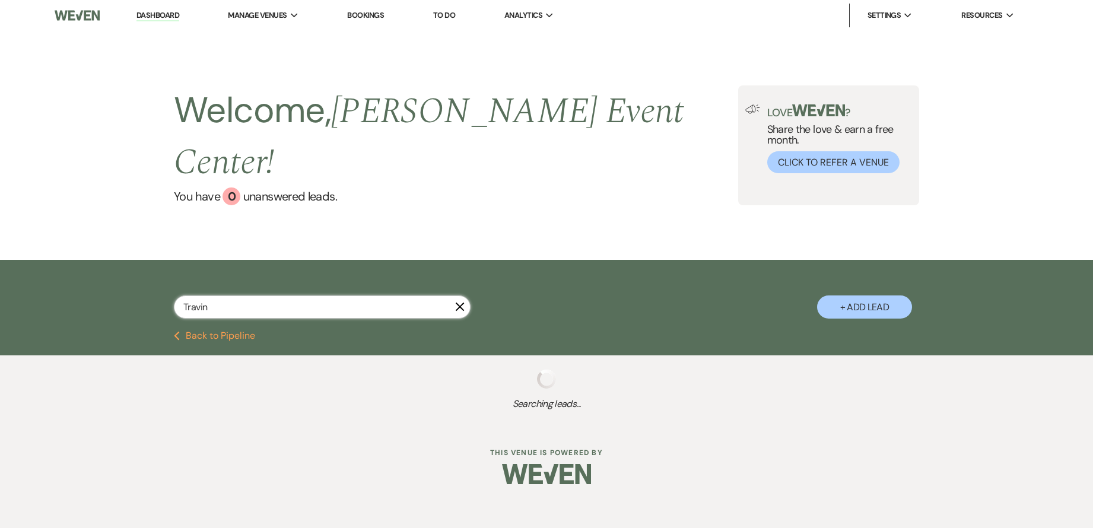
select select "6"
select select "8"
select select "4"
select select "5"
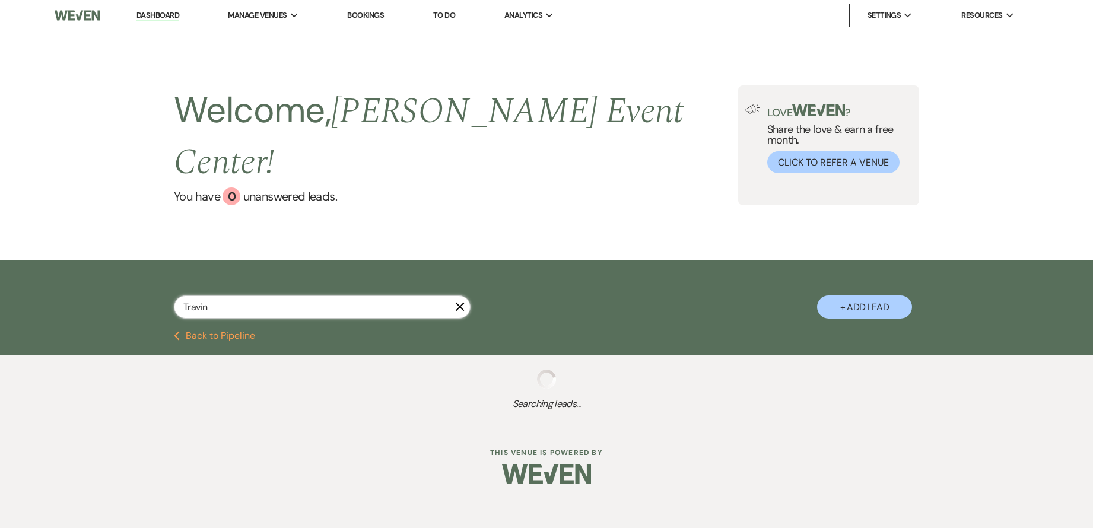
select select "8"
select select "6"
select select "8"
select select "5"
select select "8"
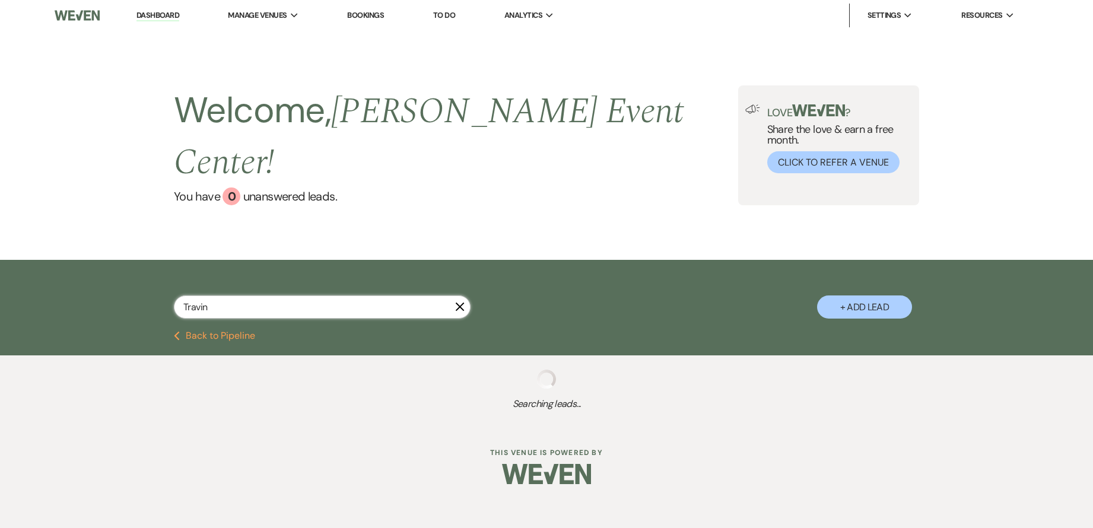
select select "7"
select select "9"
select select "5"
select select "2"
select select "4"
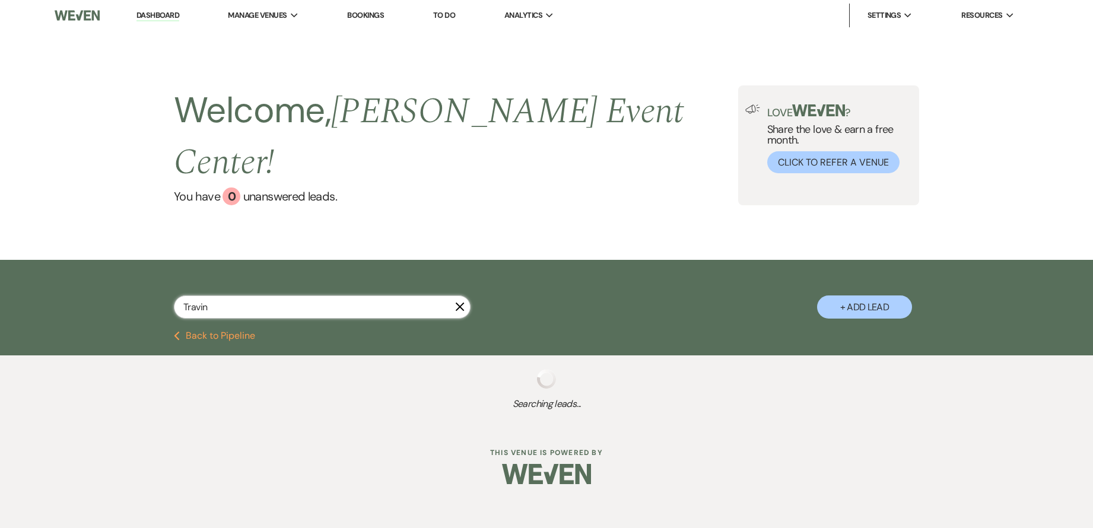
select select "2"
select select "8"
select select "4"
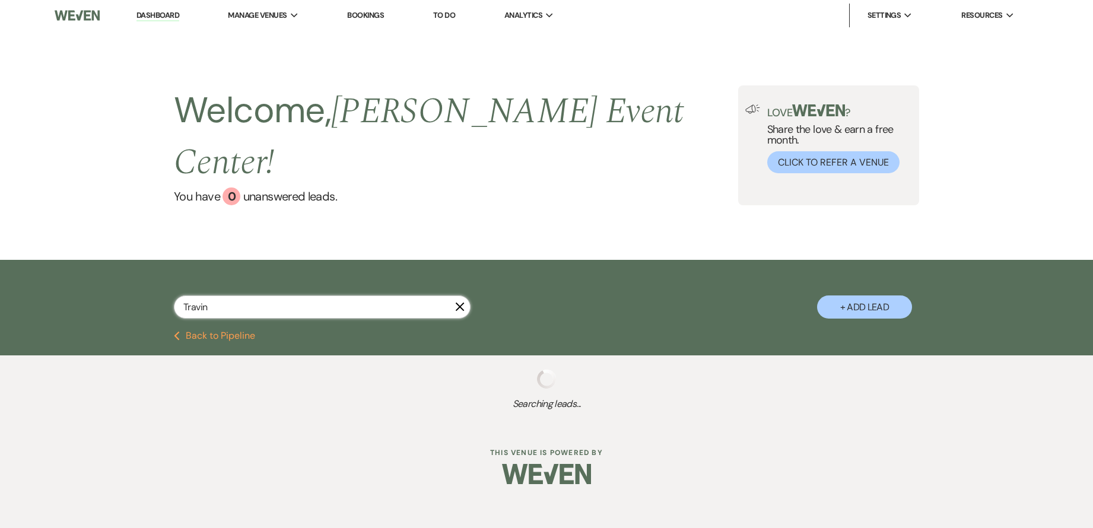
select select "5"
select select "8"
select select "11"
select select "8"
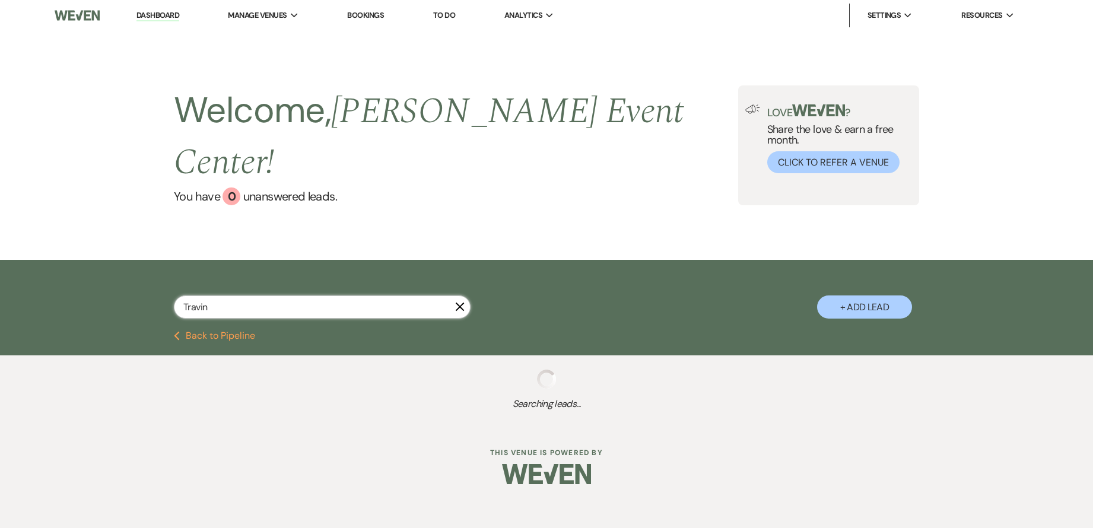
select select "6"
select select "8"
select select "5"
select select "8"
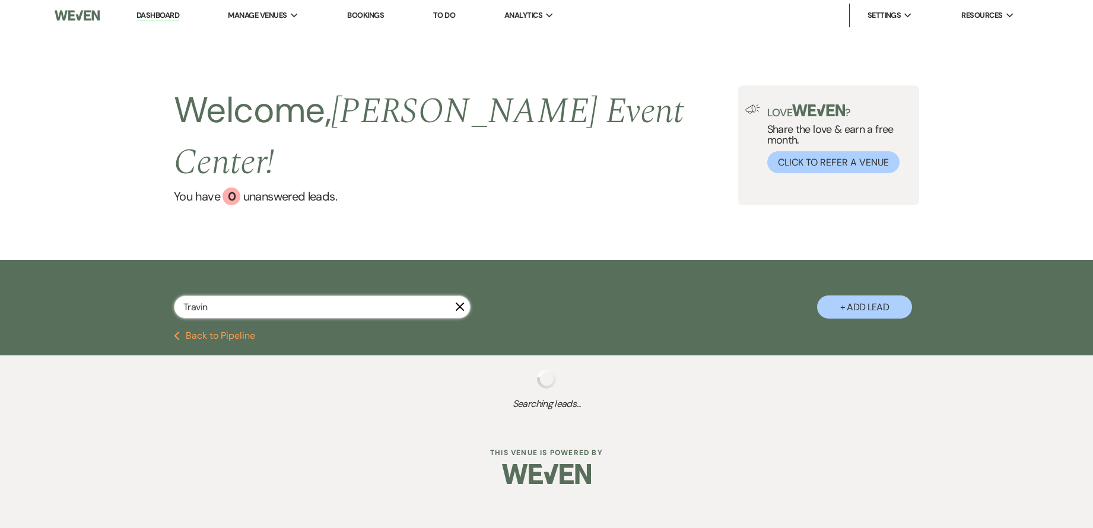
select select "7"
select select "5"
select select "8"
select select "5"
select select "6"
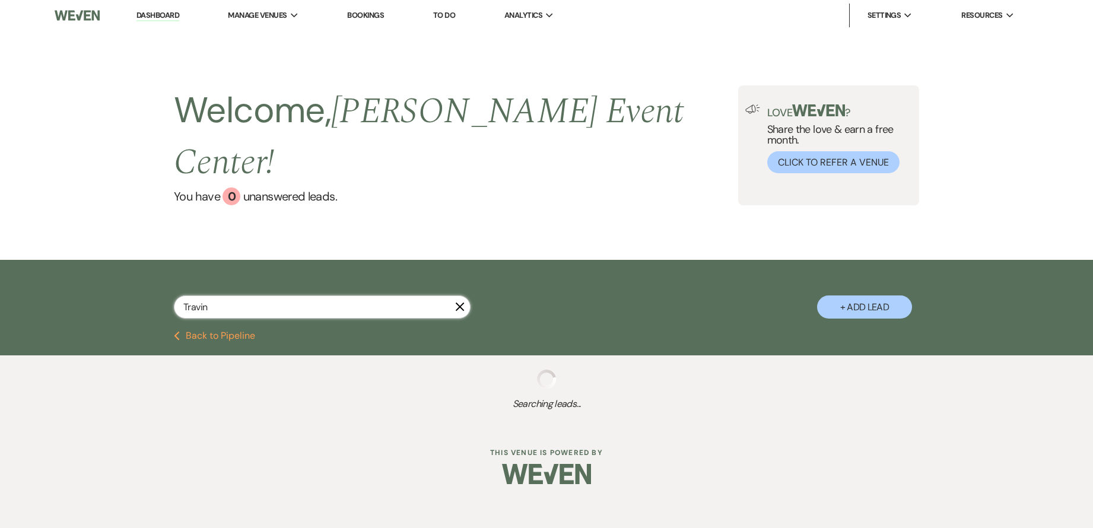
select select "8"
select select "7"
select select "8"
select select "4"
select select "8"
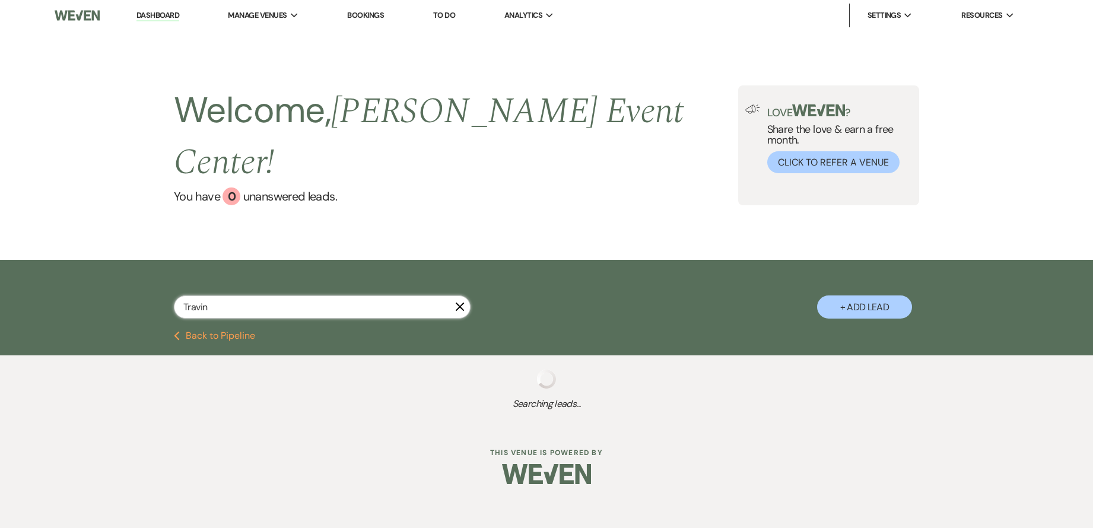
select select "4"
select select "8"
select select "4"
select select "2"
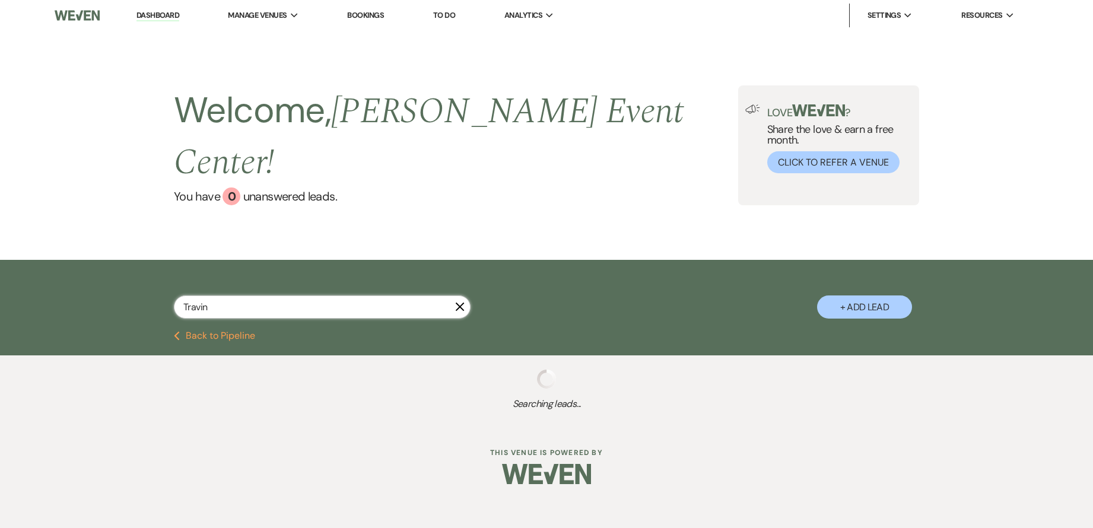
select select "8"
select select "6"
select select "8"
select select "1"
select select "4"
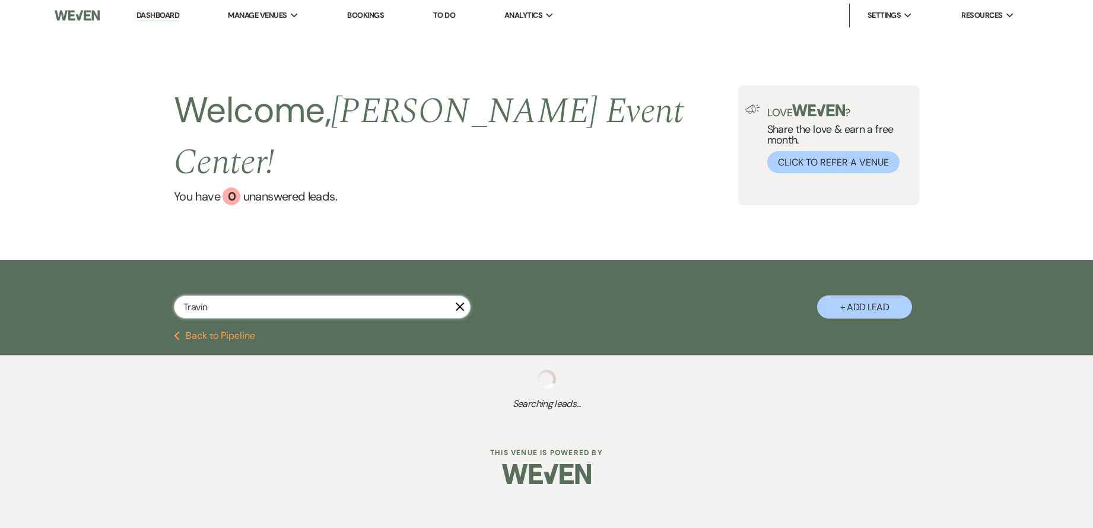
select select "6"
select select "8"
select select "4"
select select "2"
select select "6"
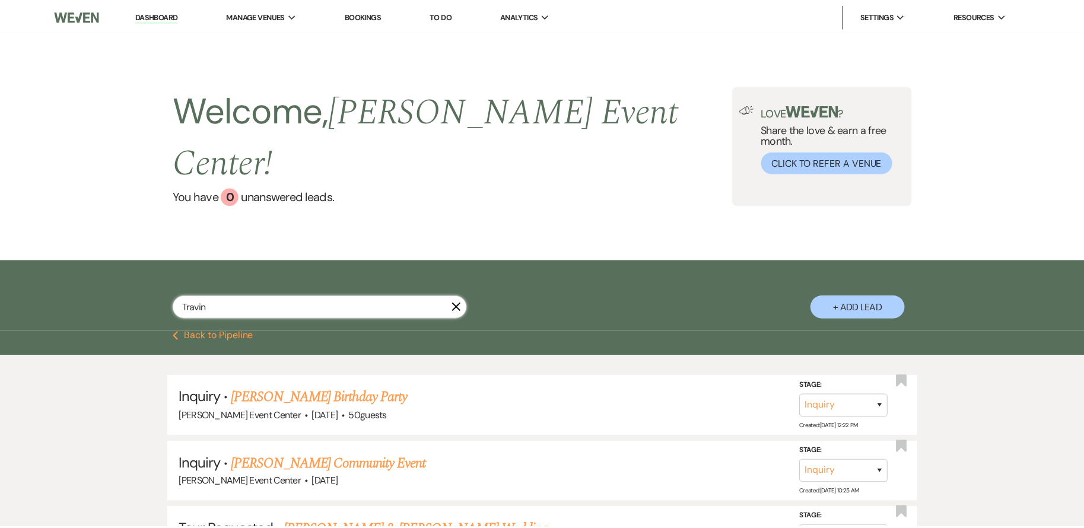
scroll to position [4, 0]
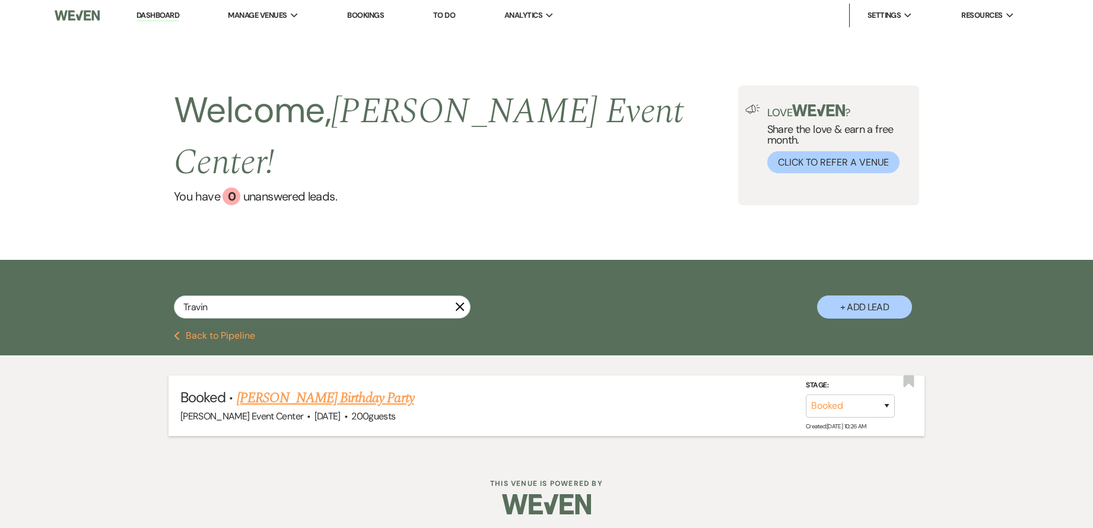
click at [340, 388] on link "[PERSON_NAME] Birthday Party" at bounding box center [325, 398] width 177 height 21
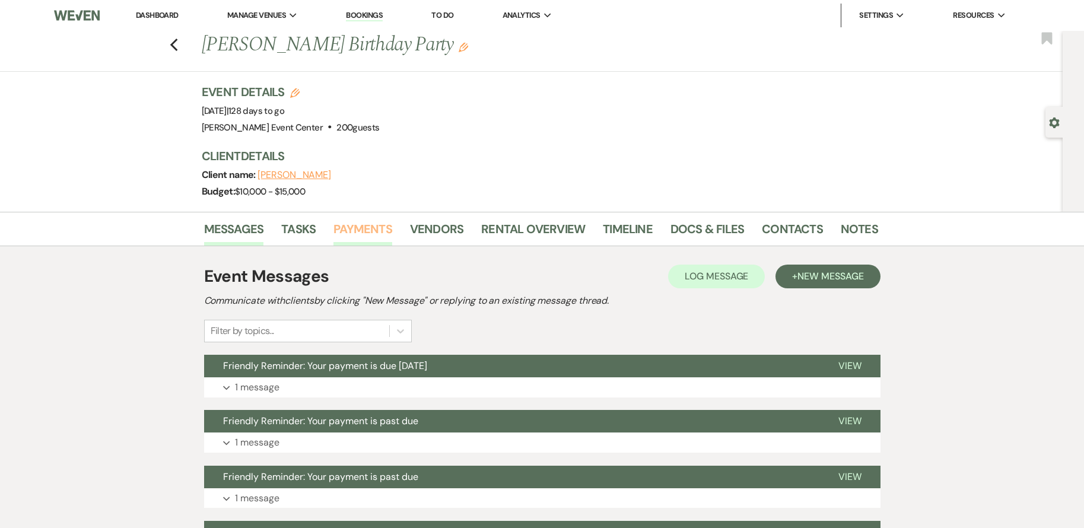
click at [334, 221] on link "Payments" at bounding box center [363, 233] width 59 height 26
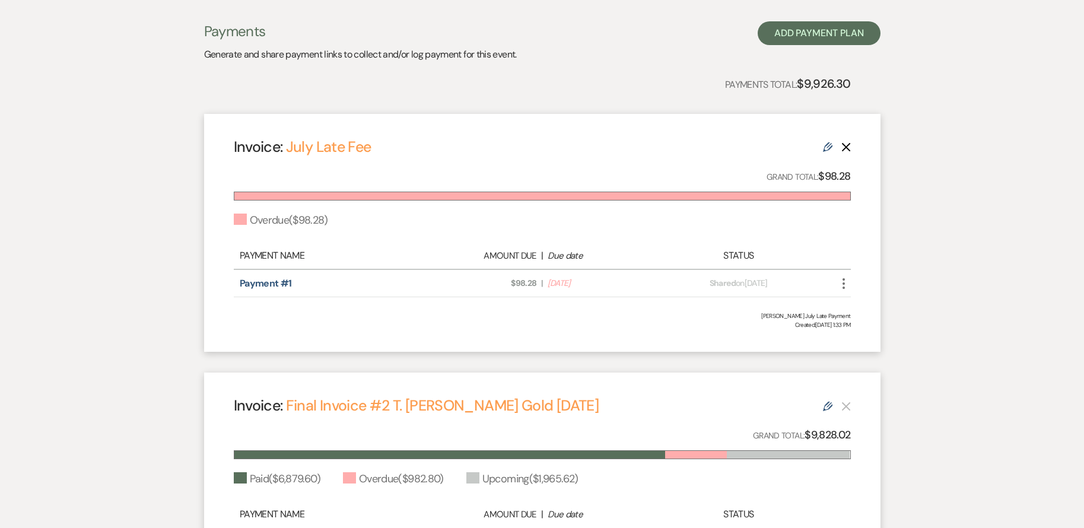
scroll to position [11, 0]
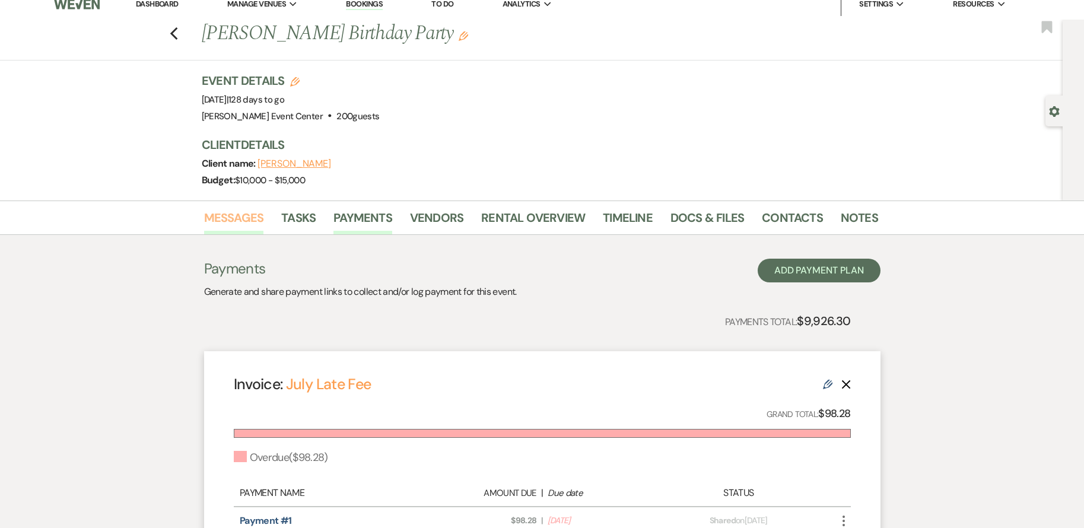
click at [224, 221] on link "Messages" at bounding box center [234, 221] width 60 height 26
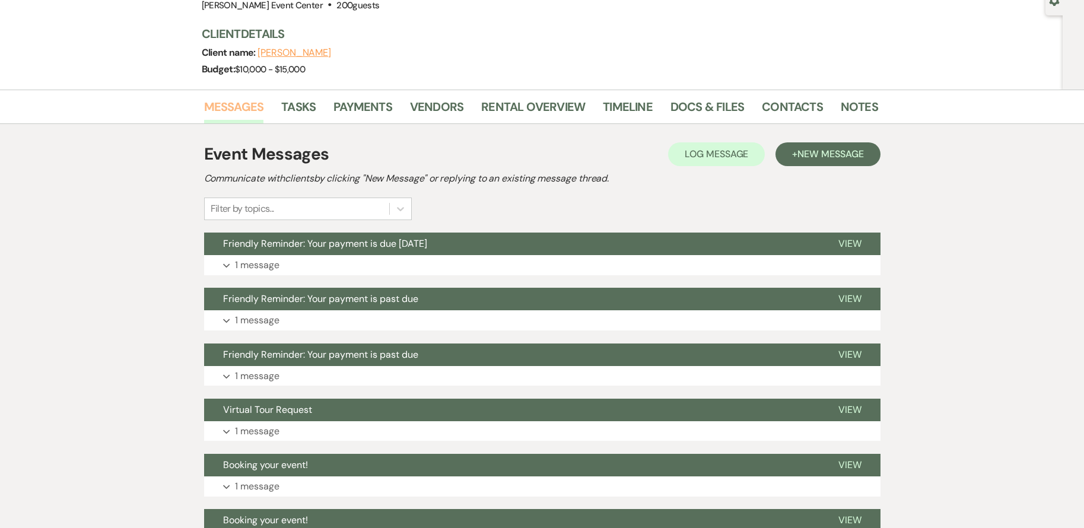
scroll to position [249, 0]
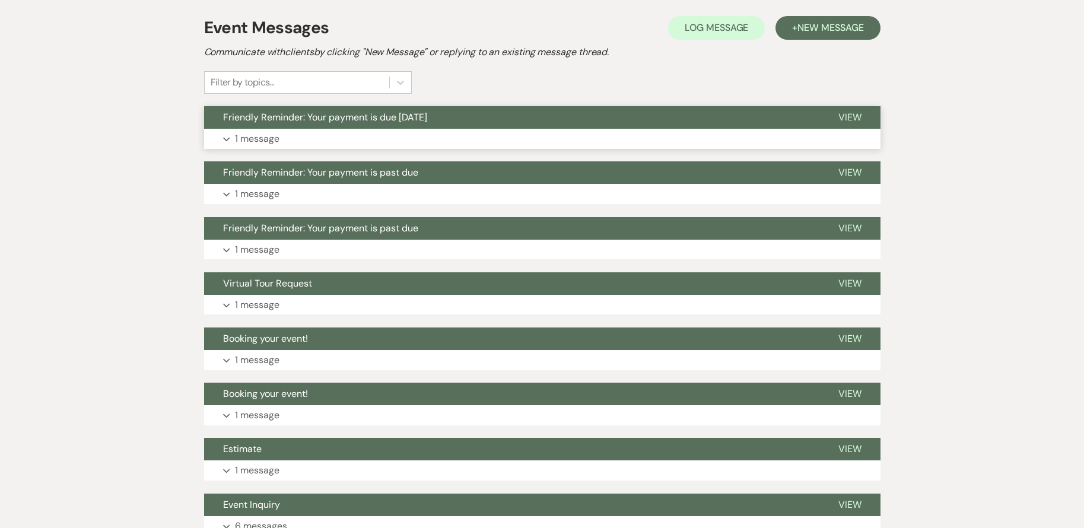
click at [499, 136] on button "Expand 1 message" at bounding box center [542, 139] width 677 height 20
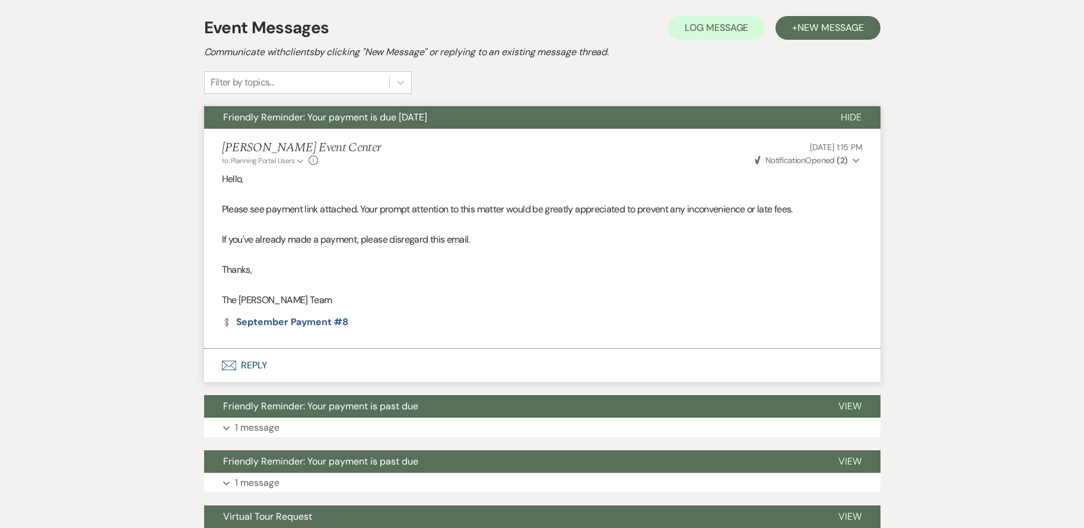
click at [854, 156] on button "Weven Check Notification Opened ( 2 ) Expand" at bounding box center [808, 160] width 110 height 12
click at [769, 232] on p "If you've already made a payment, please disregard this email." at bounding box center [542, 239] width 641 height 15
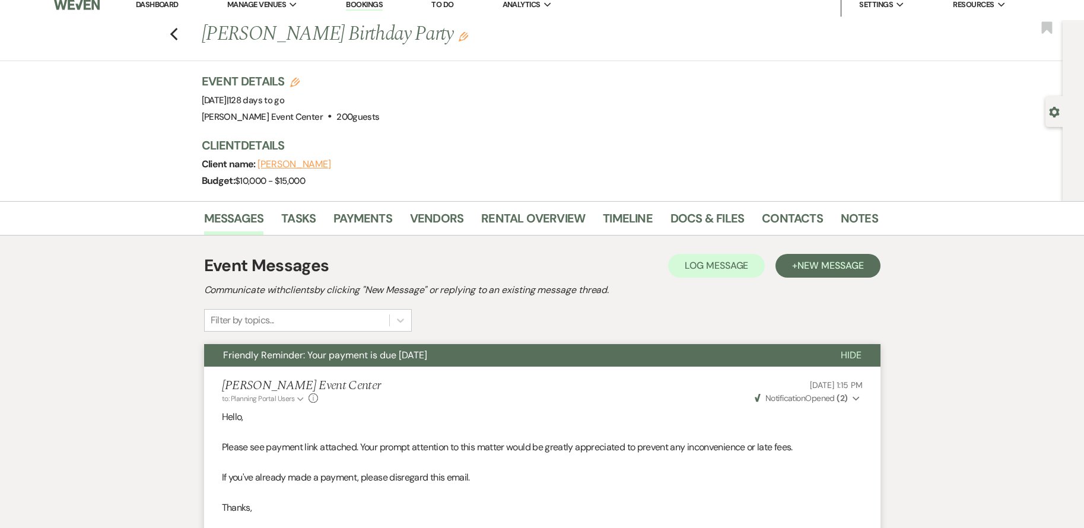
scroll to position [0, 0]
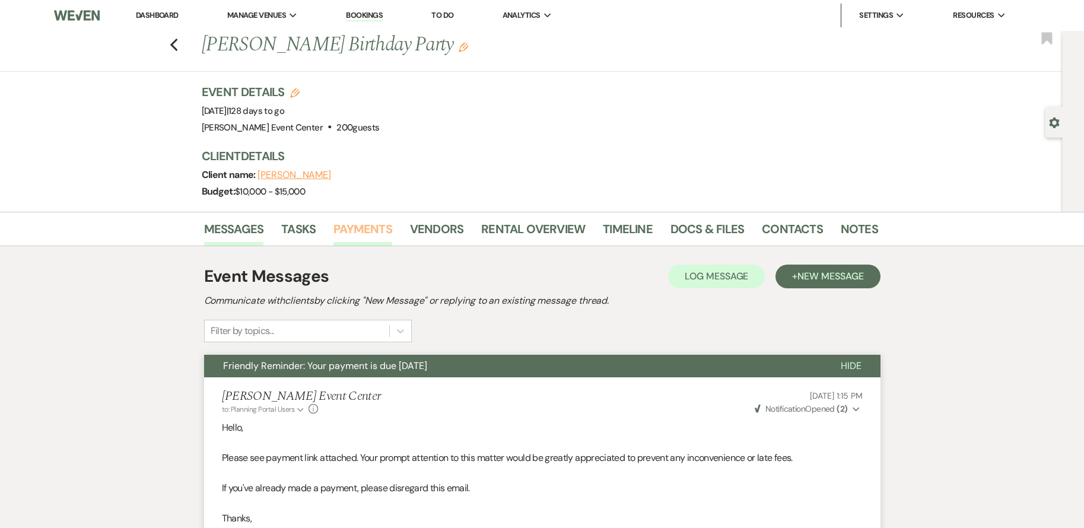
click at [356, 220] on link "Payments" at bounding box center [363, 233] width 59 height 26
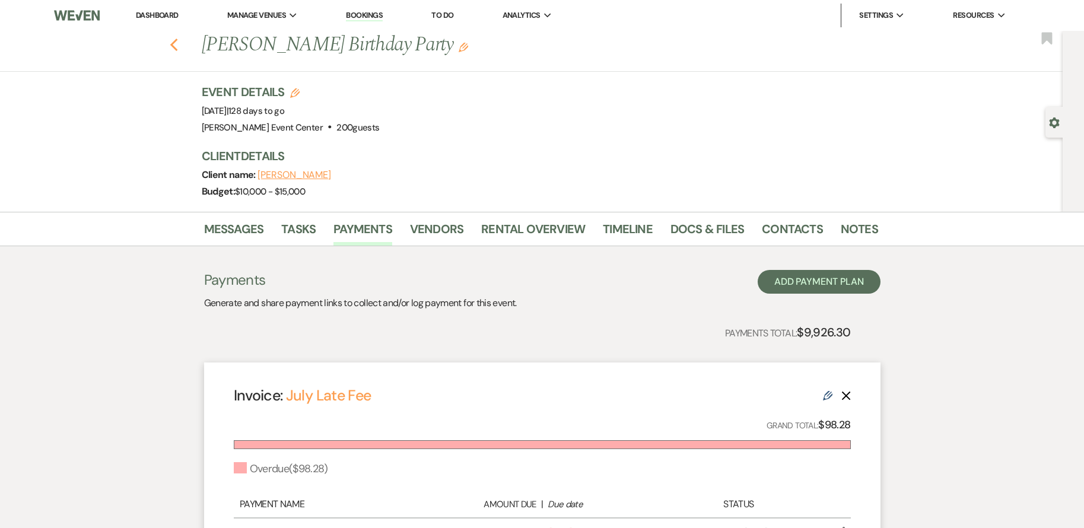
click at [176, 48] on icon "Previous" at bounding box center [174, 45] width 9 height 14
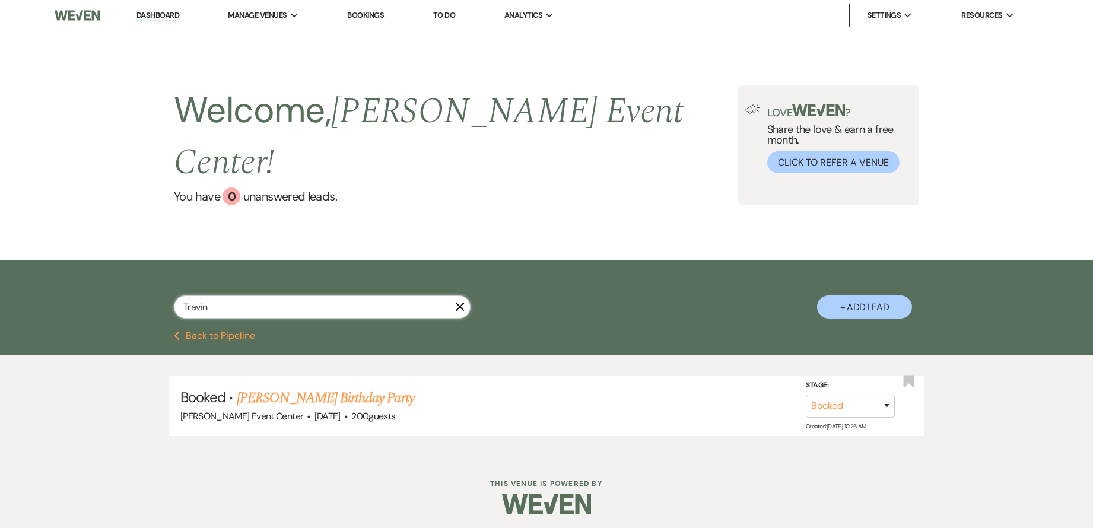
click at [247, 296] on input "Travin" at bounding box center [322, 307] width 297 height 23
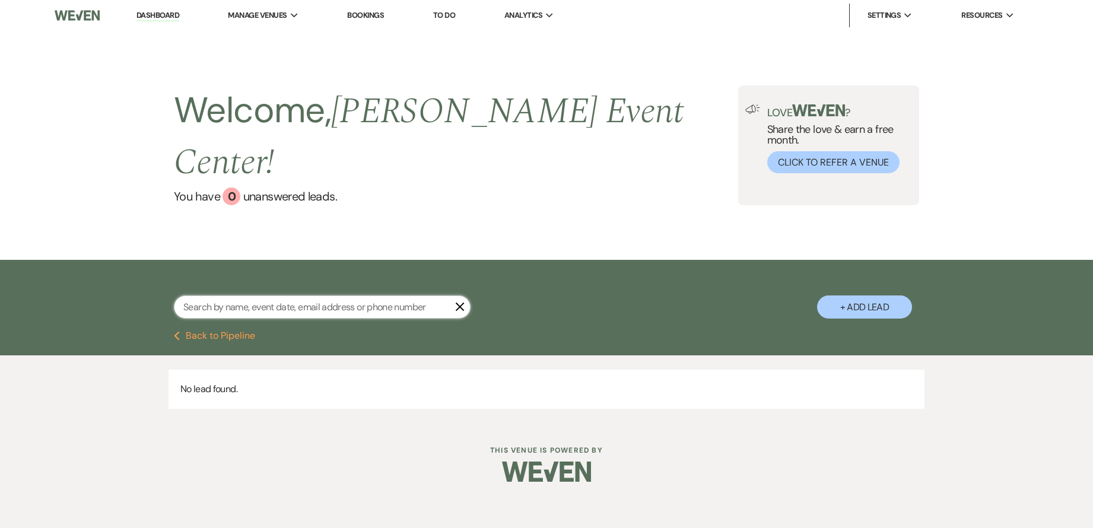
click at [247, 296] on input "text" at bounding box center [322, 307] width 297 height 23
click at [203, 296] on input "text" at bounding box center [322, 307] width 297 height 23
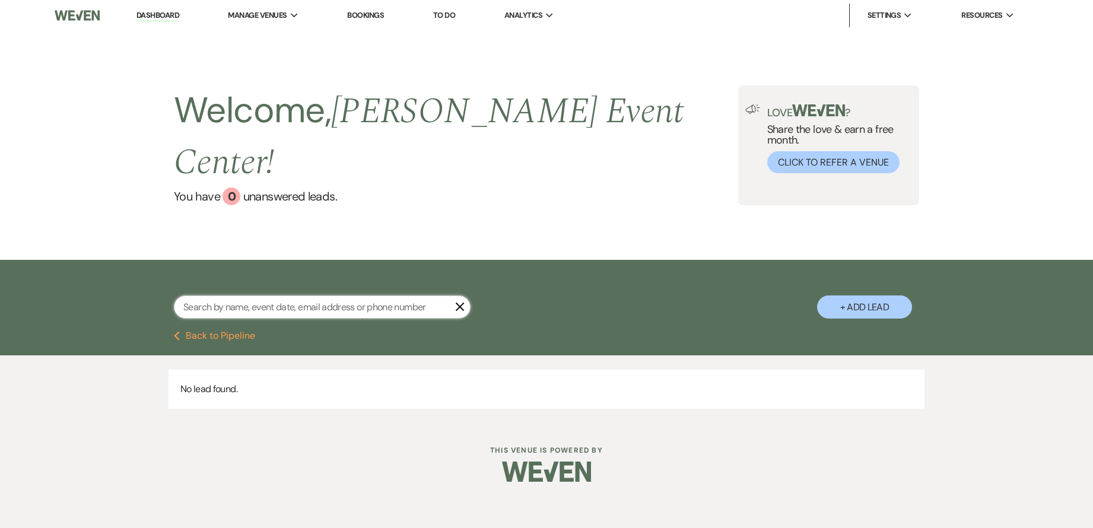
click at [191, 296] on input "text" at bounding box center [322, 307] width 297 height 23
click at [139, 282] on div "X + Add Lead" at bounding box center [546, 297] width 855 height 62
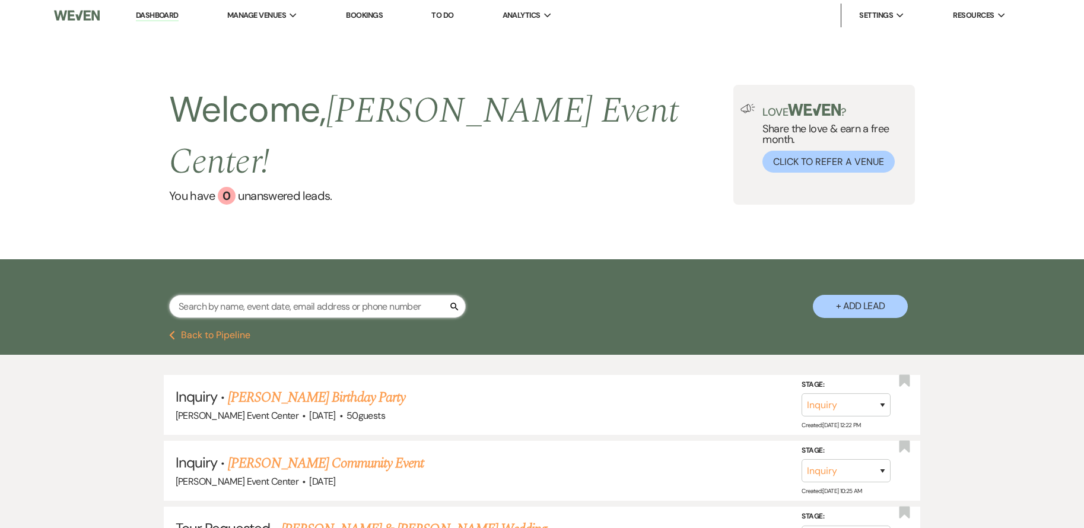
drag, startPoint x: 297, startPoint y: 282, endPoint x: 278, endPoint y: 256, distance: 31.5
click at [297, 295] on input "text" at bounding box center [317, 306] width 297 height 23
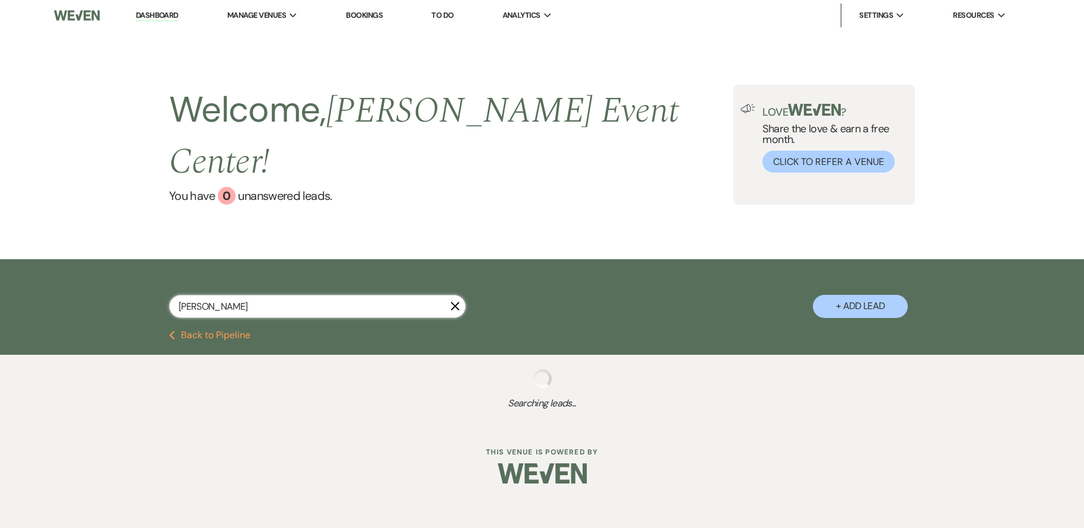
click at [234, 295] on input "[PERSON_NAME]" at bounding box center [317, 306] width 297 height 23
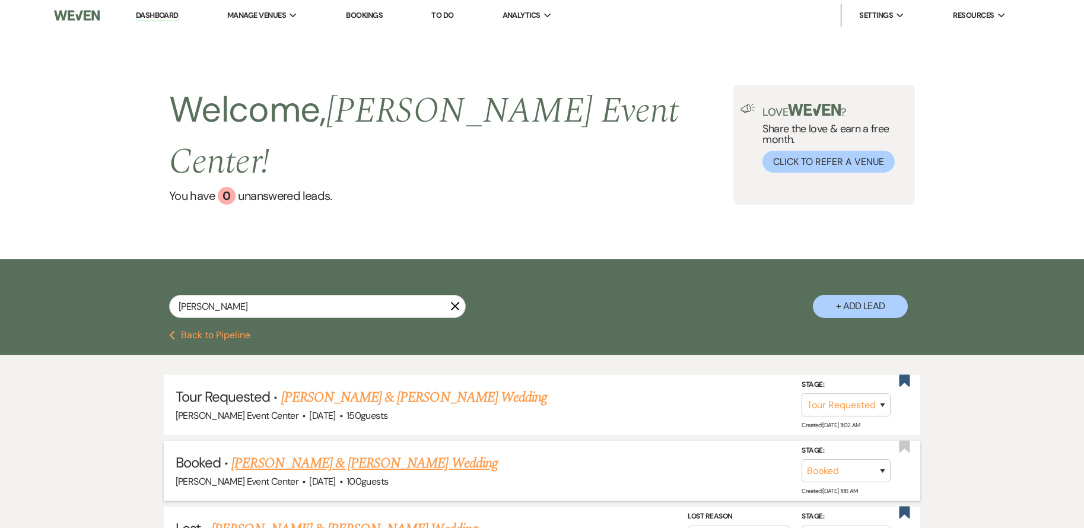
click at [389, 453] on link "[PERSON_NAME] & [PERSON_NAME] Wedding" at bounding box center [364, 463] width 266 height 21
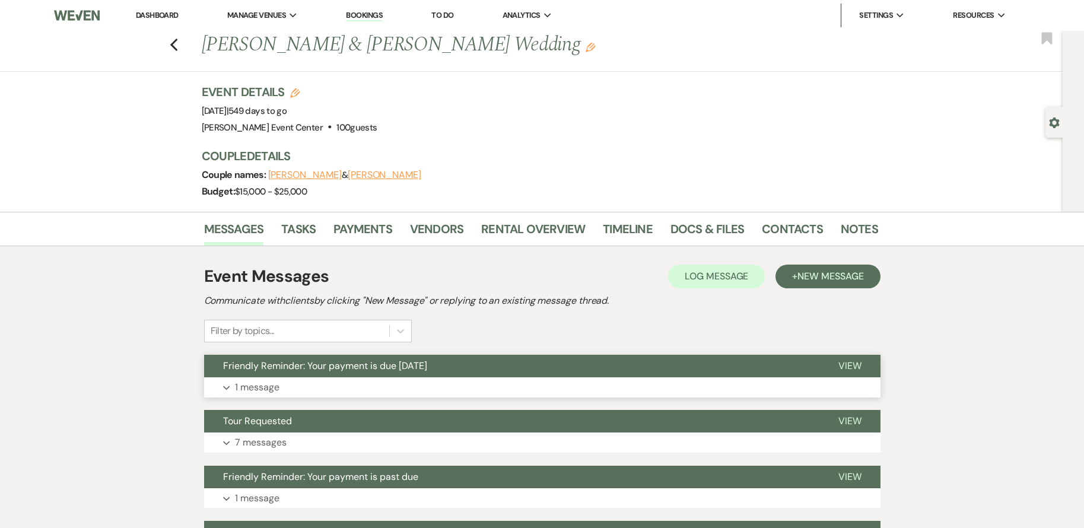
click at [364, 391] on button "Expand 1 message" at bounding box center [542, 387] width 677 height 20
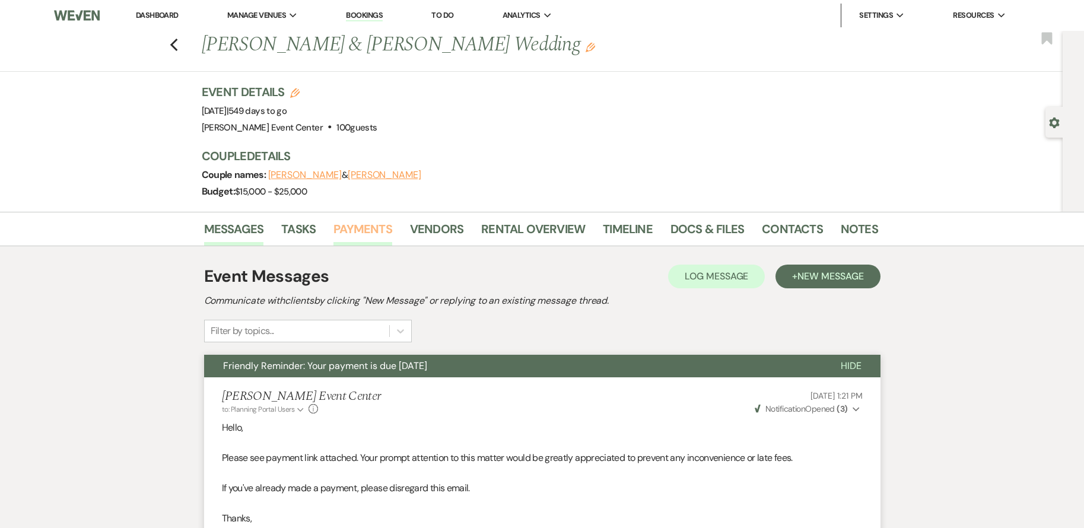
click at [353, 224] on link "Payments" at bounding box center [363, 233] width 59 height 26
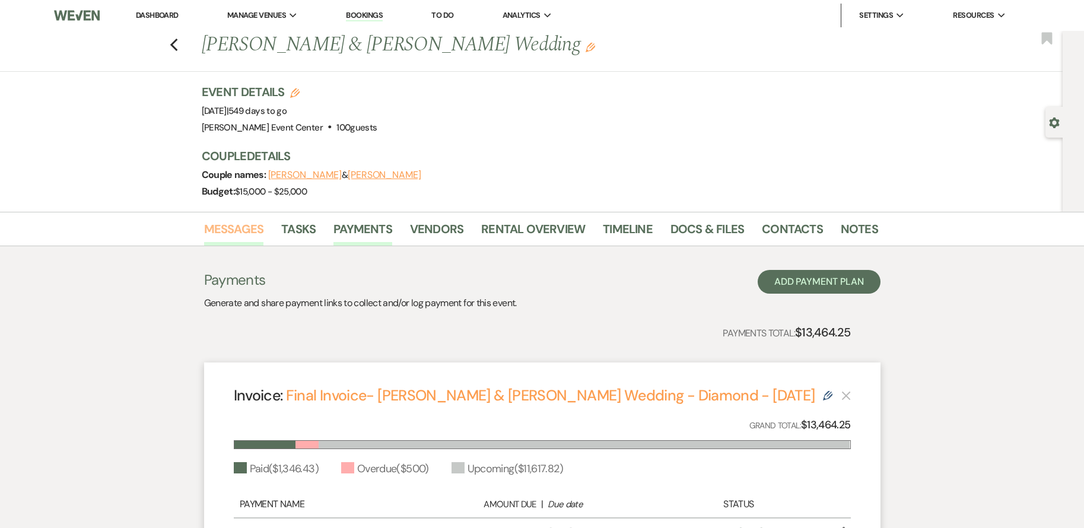
click at [257, 224] on link "Messages" at bounding box center [234, 233] width 60 height 26
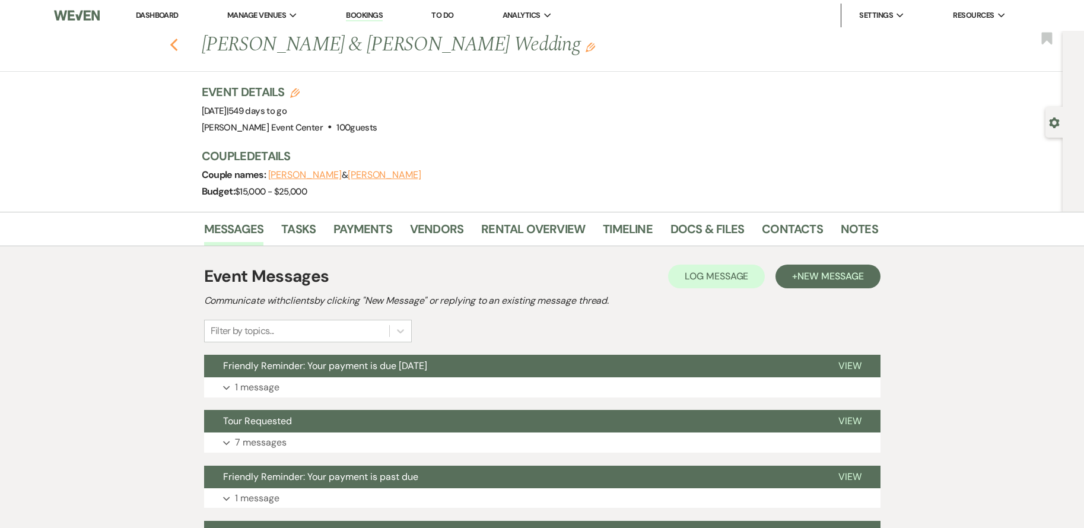
click at [176, 43] on use "button" at bounding box center [174, 45] width 8 height 13
